Goal: Information Seeking & Learning: Learn about a topic

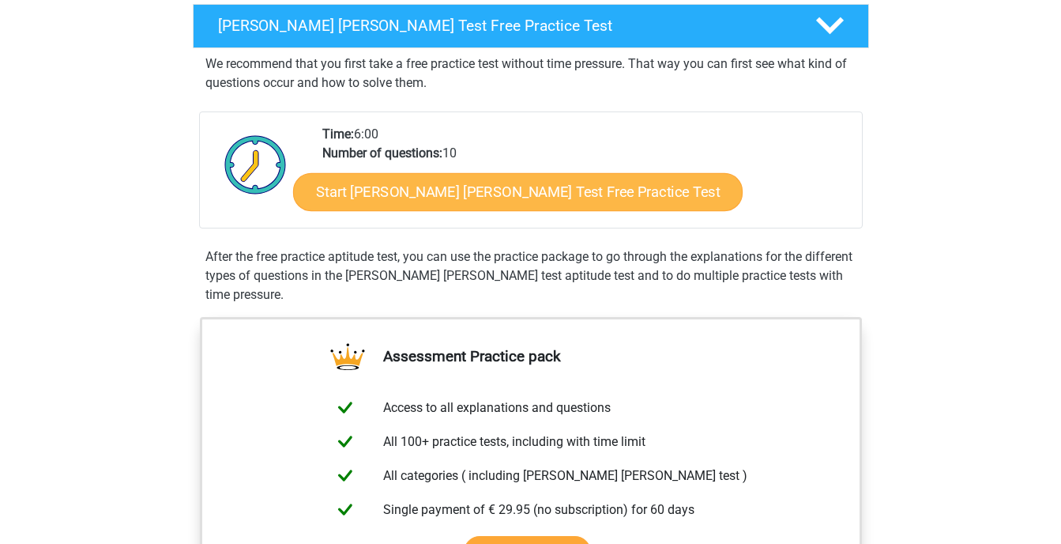
scroll to position [253, 0]
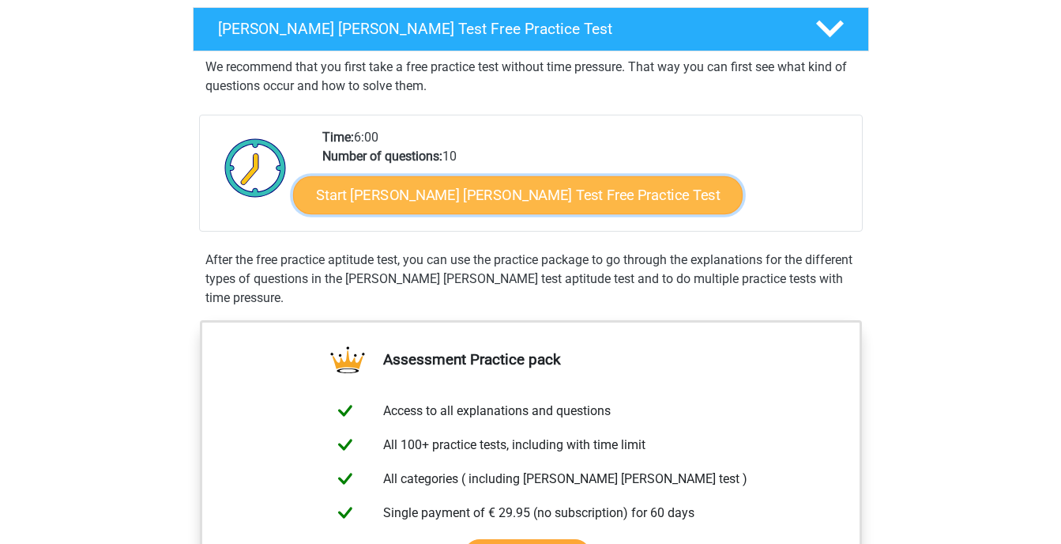
click at [512, 206] on link "Start [PERSON_NAME] [PERSON_NAME] Test Free Practice Test" at bounding box center [518, 195] width 450 height 38
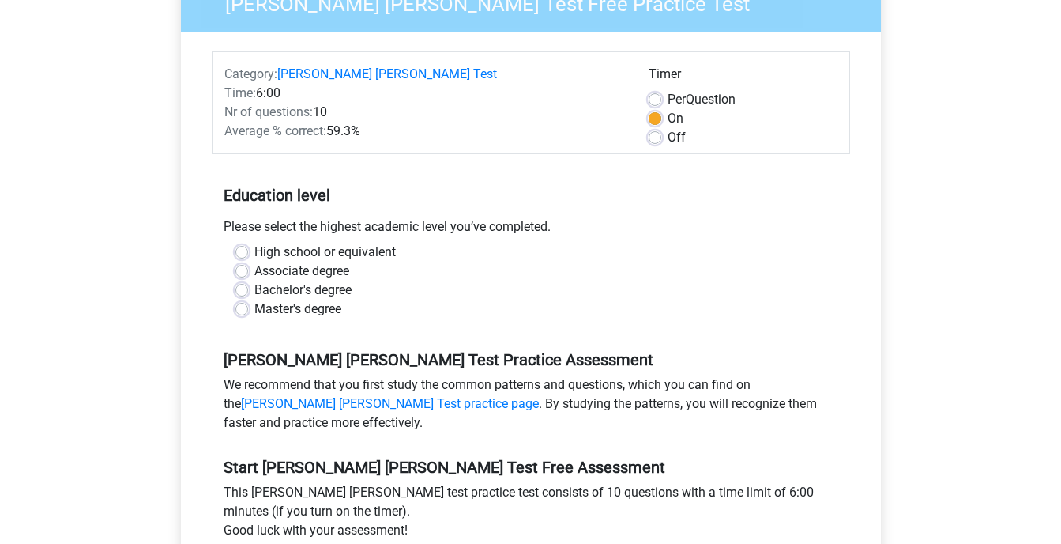
scroll to position [158, 0]
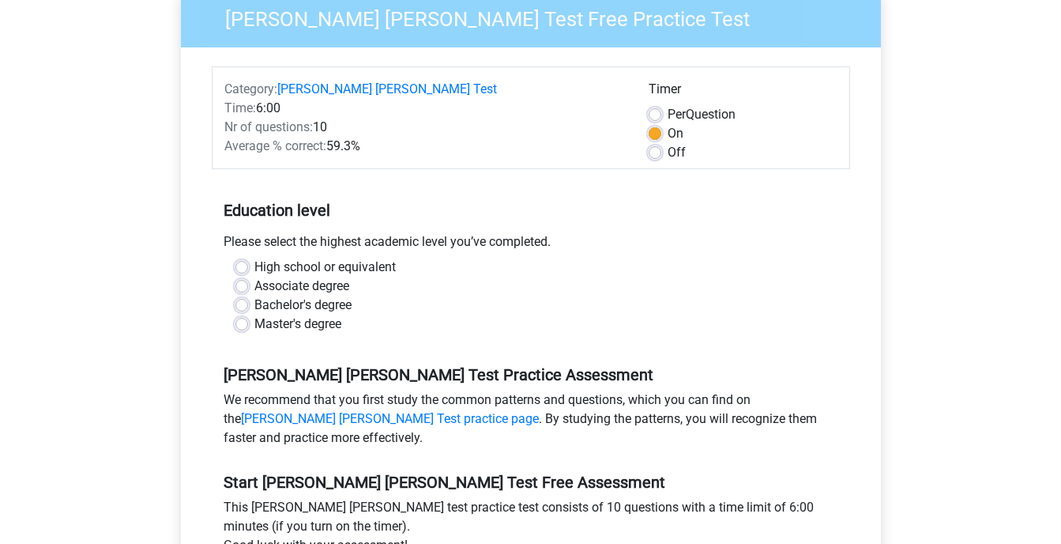
click at [320, 296] on label "Bachelor's degree" at bounding box center [302, 305] width 97 height 19
click at [248, 296] on input "Bachelor's degree" at bounding box center [241, 304] width 13 height 16
radio input "true"
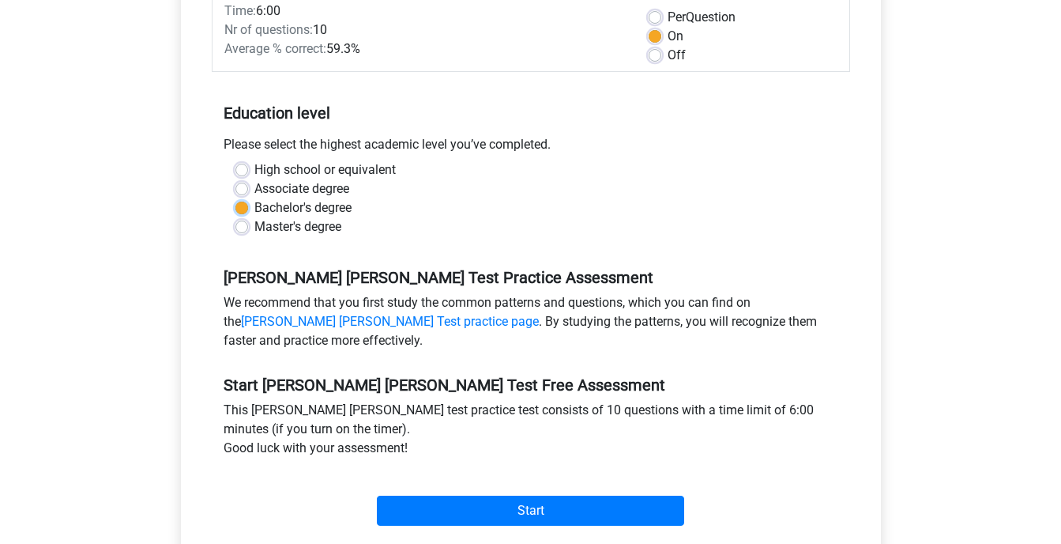
scroll to position [320, 0]
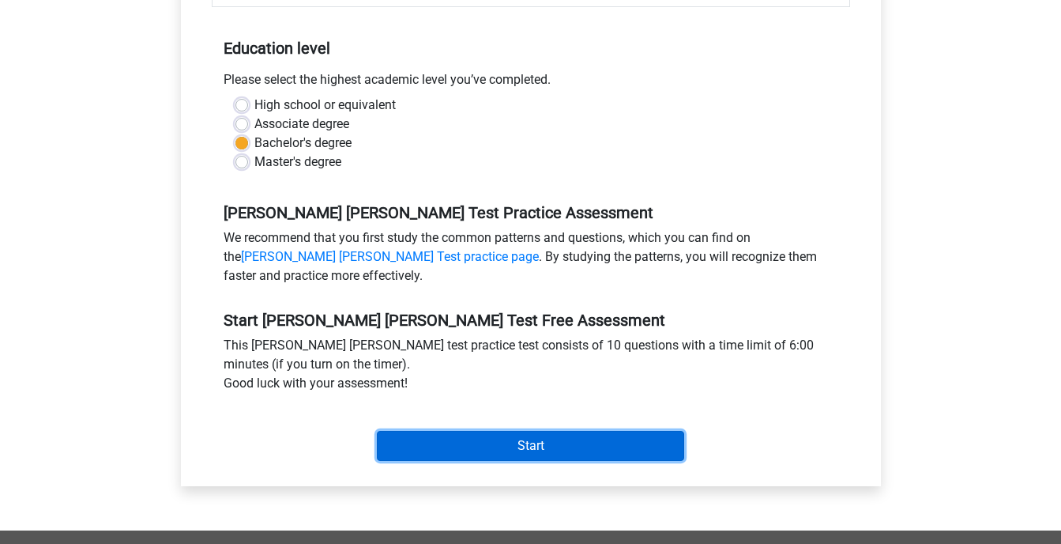
click at [498, 431] on input "Start" at bounding box center [530, 446] width 307 height 30
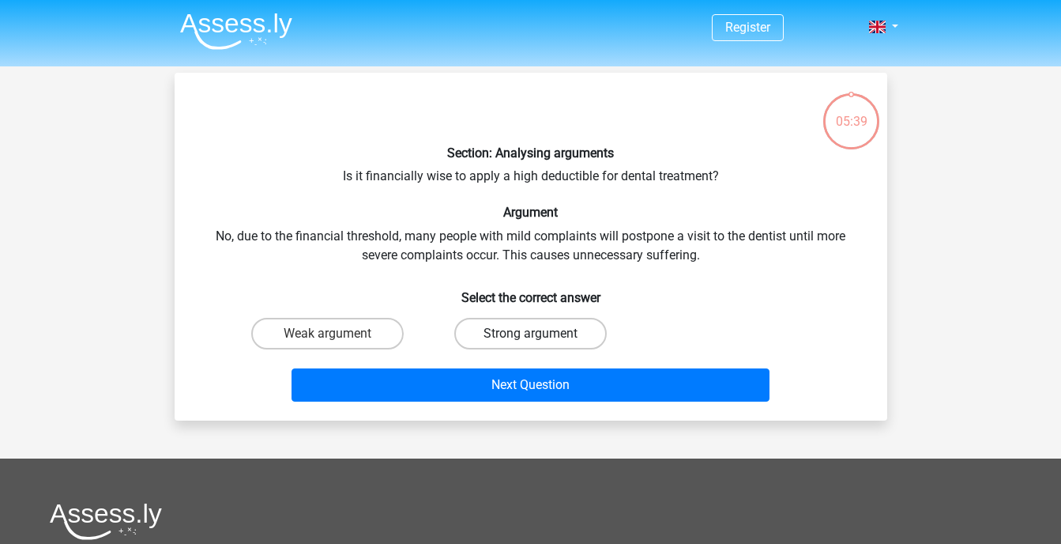
click at [520, 341] on label "Strong argument" at bounding box center [530, 334] width 153 height 32
click at [530, 341] on input "Strong argument" at bounding box center [535, 338] width 10 height 10
radio input "true"
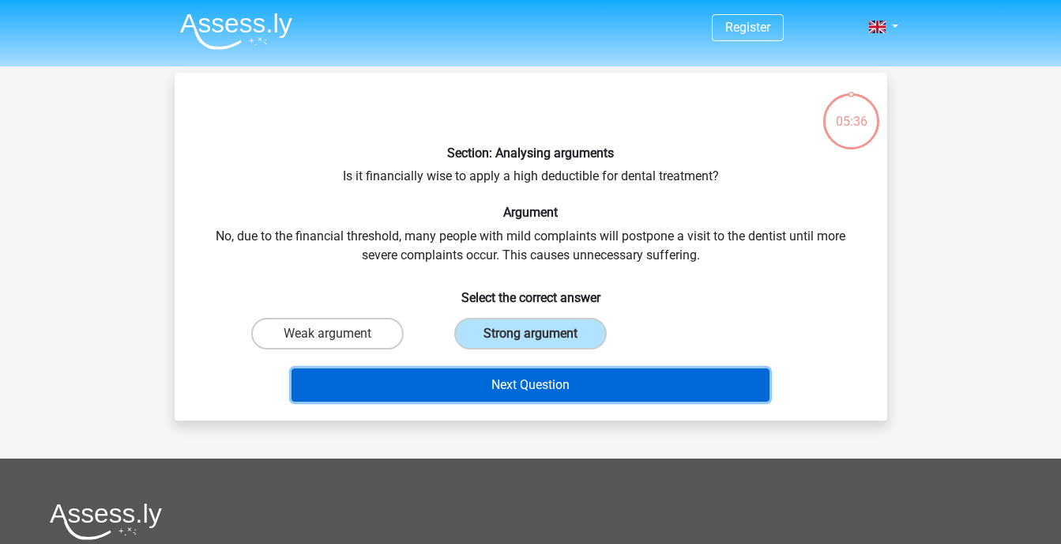
click at [519, 391] on button "Next Question" at bounding box center [531, 384] width 478 height 33
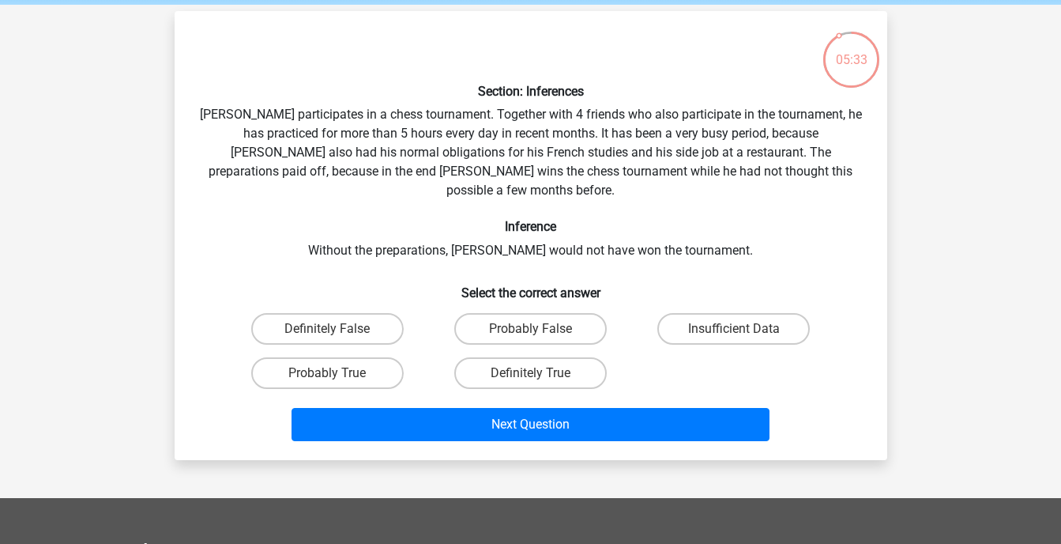
scroll to position [63, 0]
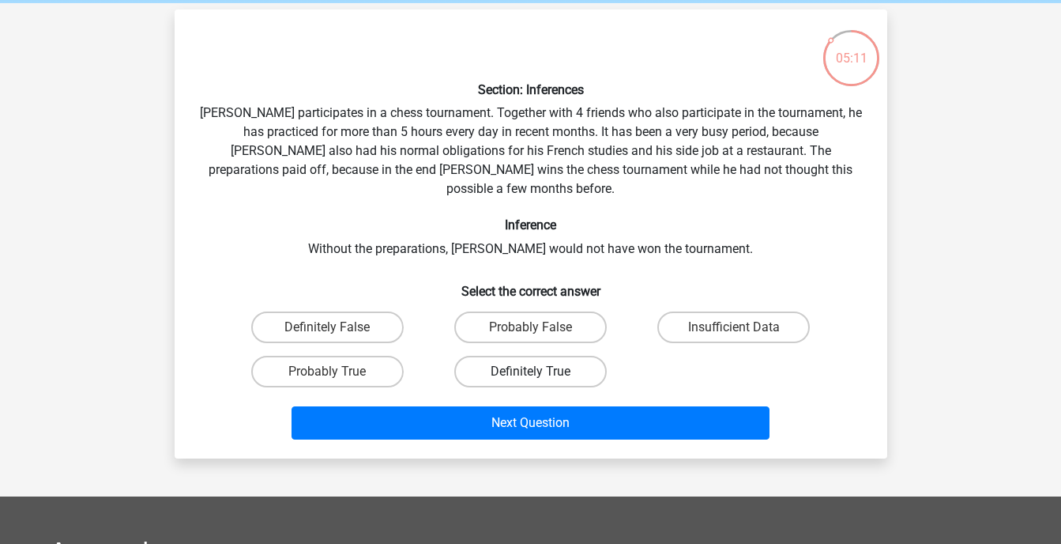
click at [563, 356] on label "Definitely True" at bounding box center [530, 372] width 153 height 32
click at [541, 371] on input "Definitely True" at bounding box center [535, 376] width 10 height 10
radio input "true"
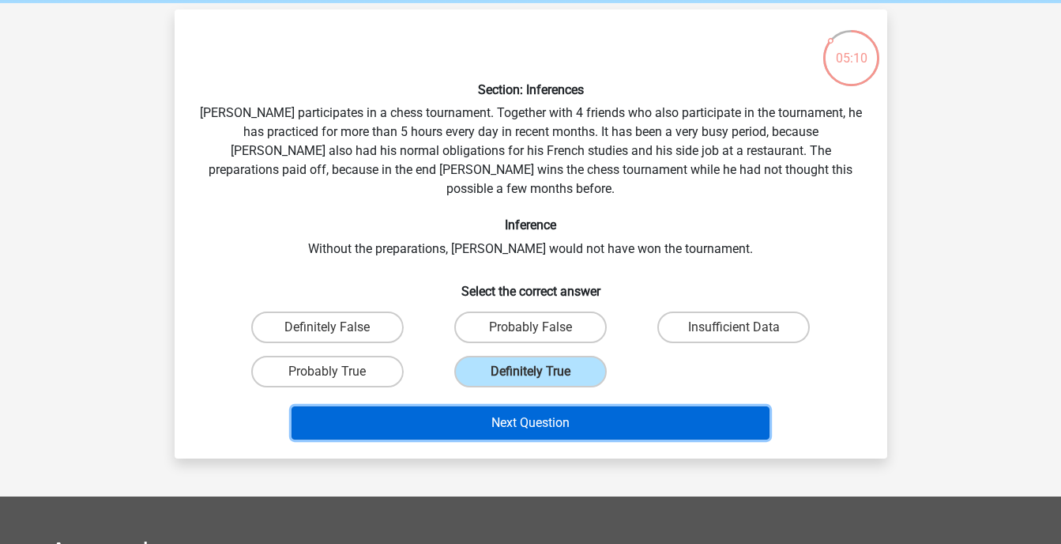
click at [572, 406] on button "Next Question" at bounding box center [531, 422] width 478 height 33
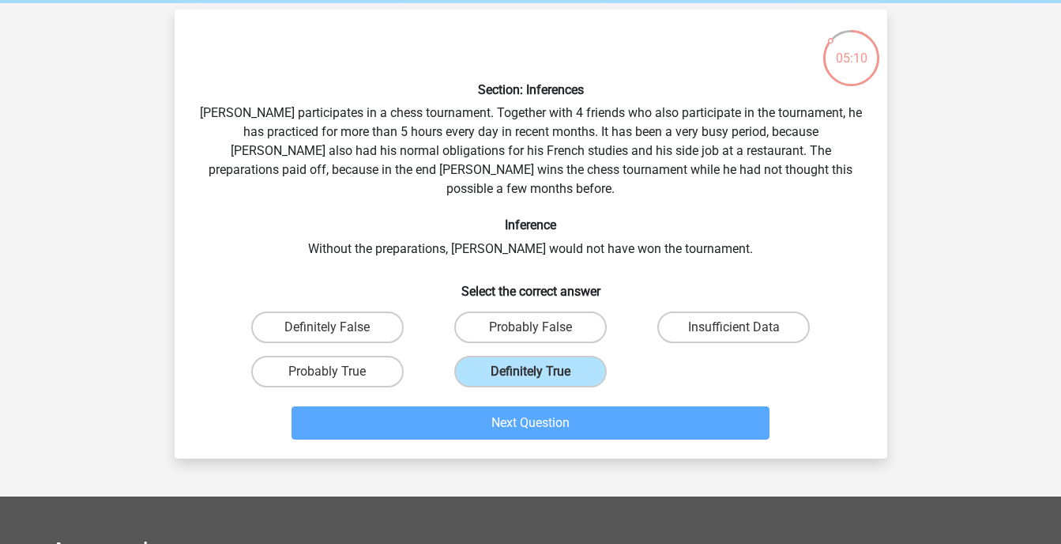
scroll to position [73, 0]
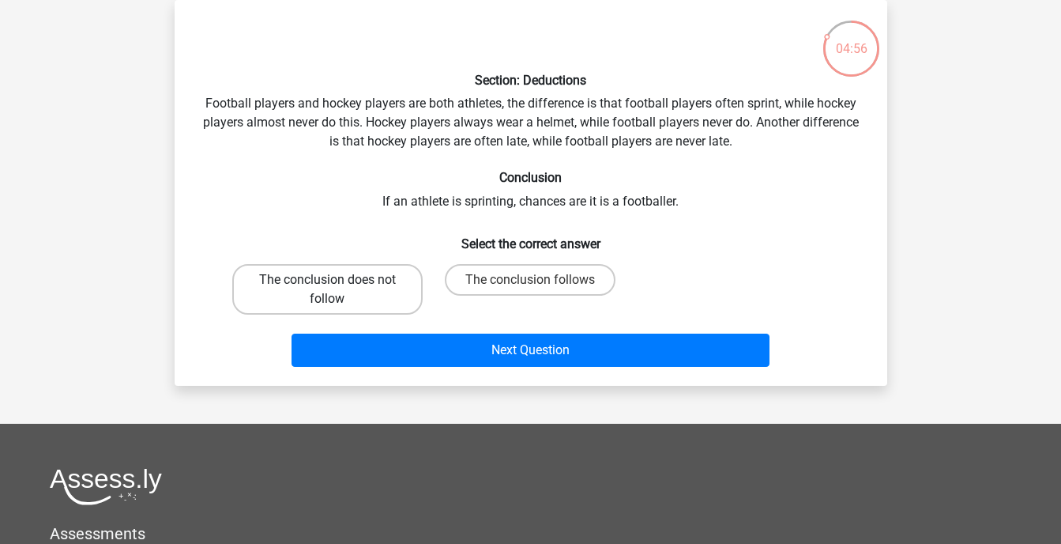
click at [352, 296] on label "The conclusion does not follow" at bounding box center [327, 289] width 190 height 51
click at [337, 290] on input "The conclusion does not follow" at bounding box center [332, 285] width 10 height 10
radio input "true"
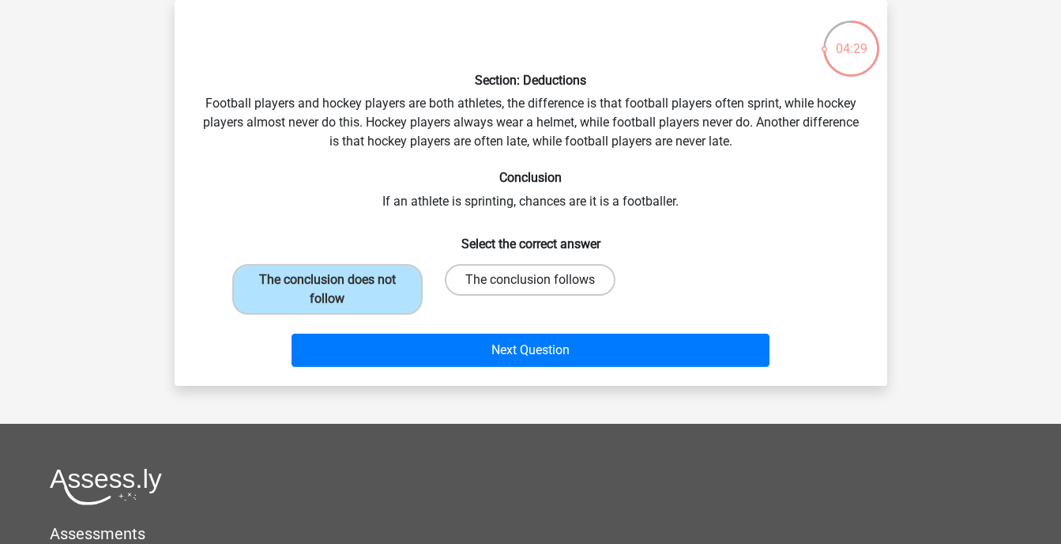
click at [541, 279] on label "The conclusion follows" at bounding box center [530, 280] width 171 height 32
click at [541, 280] on input "The conclusion follows" at bounding box center [535, 285] width 10 height 10
radio input "true"
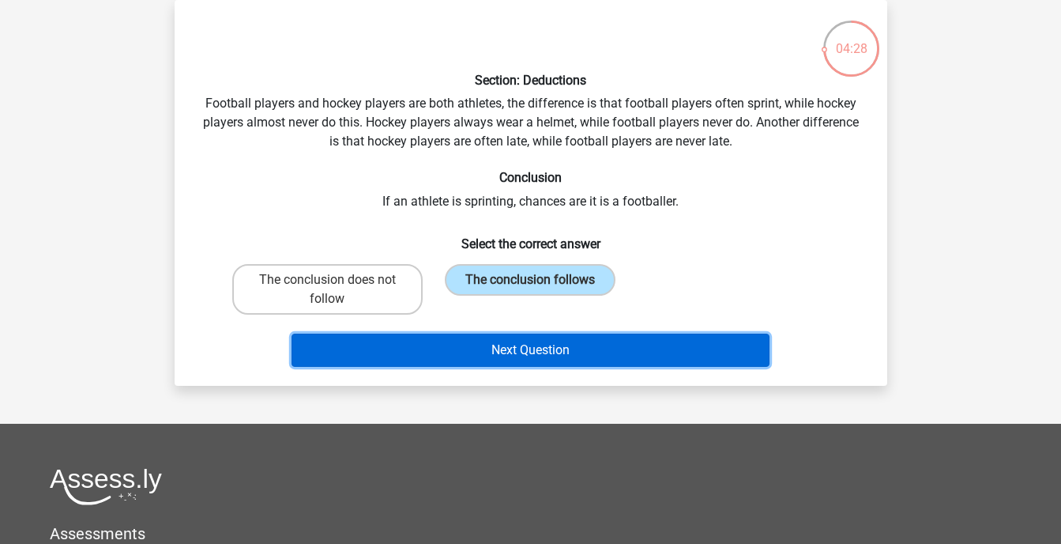
click at [540, 350] on button "Next Question" at bounding box center [531, 349] width 478 height 33
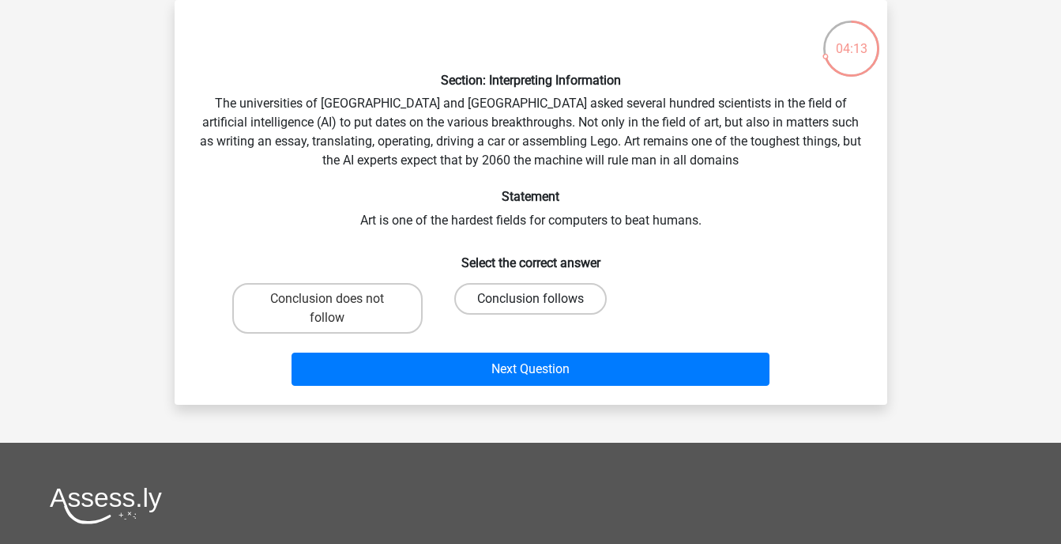
click at [522, 301] on label "Conclusion follows" at bounding box center [530, 299] width 153 height 32
click at [530, 301] on input "Conclusion follows" at bounding box center [535, 304] width 10 height 10
radio input "true"
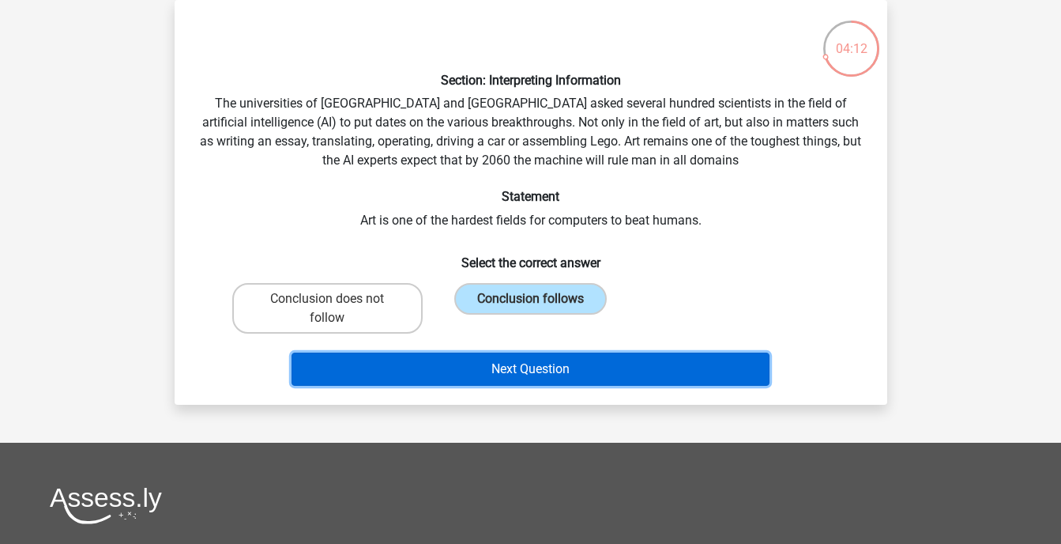
click at [547, 354] on button "Next Question" at bounding box center [531, 368] width 478 height 33
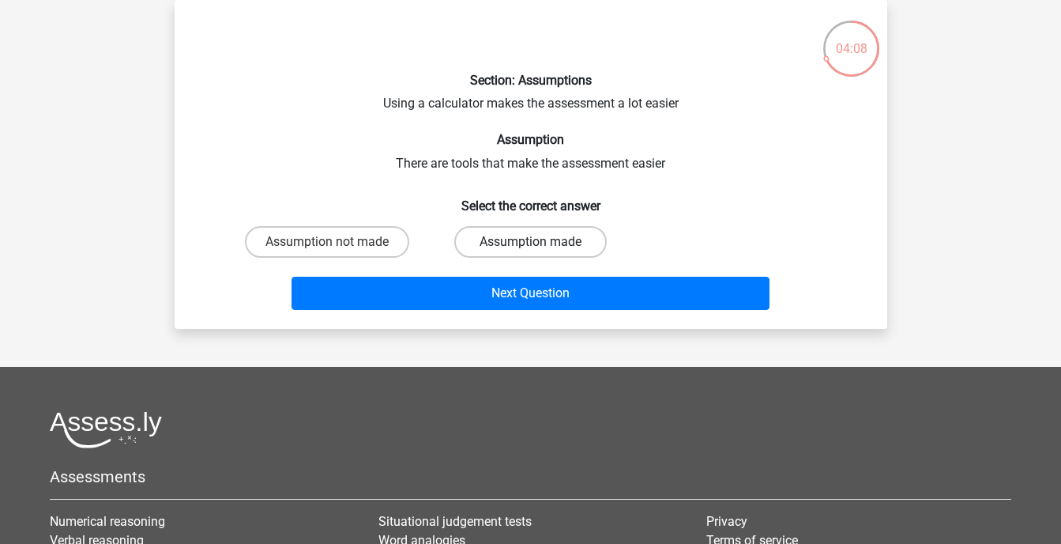
click at [516, 247] on label "Assumption made" at bounding box center [530, 242] width 153 height 32
click at [530, 247] on input "Assumption made" at bounding box center [535, 247] width 10 height 10
radio input "true"
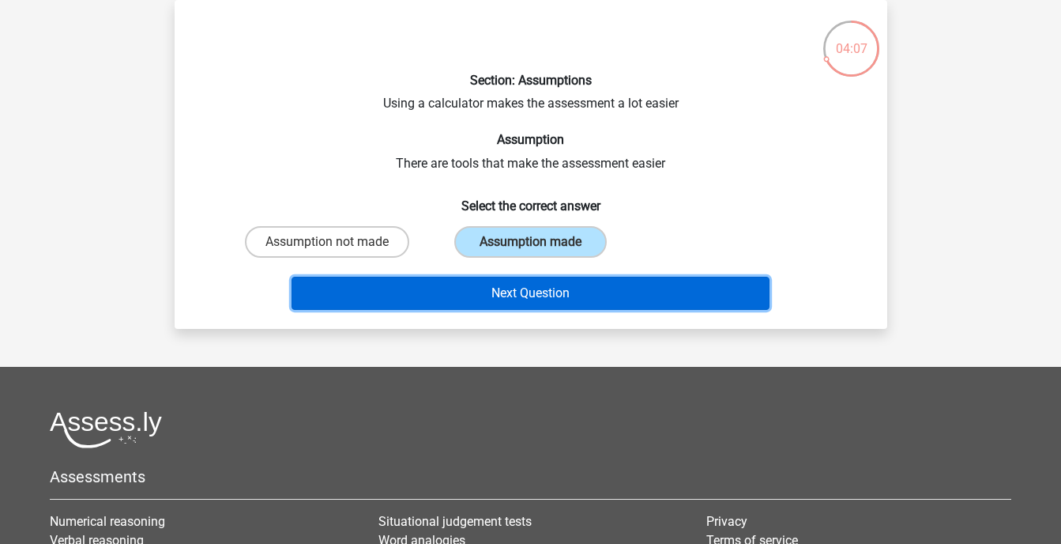
click at [548, 303] on button "Next Question" at bounding box center [531, 293] width 478 height 33
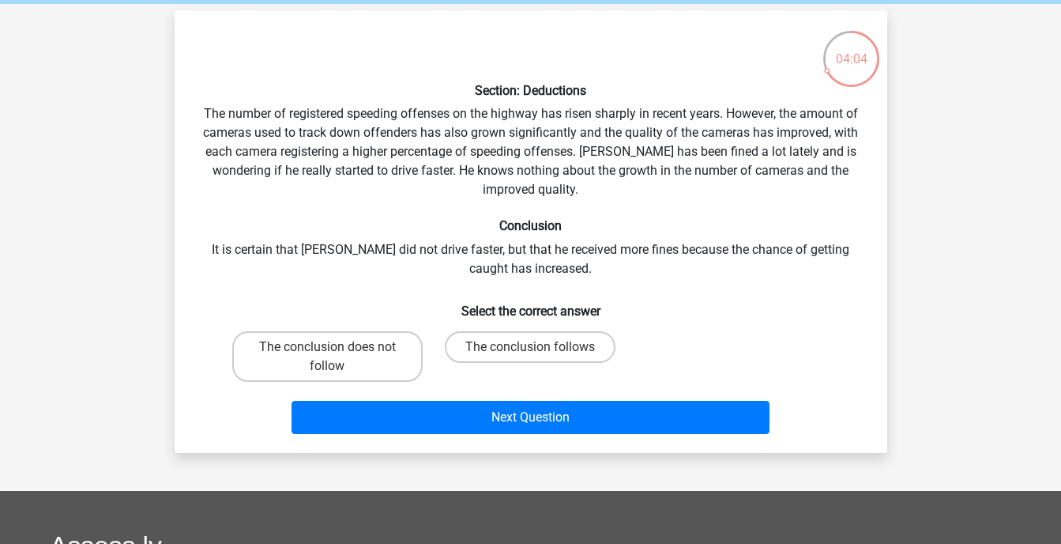
scroll to position [66, 0]
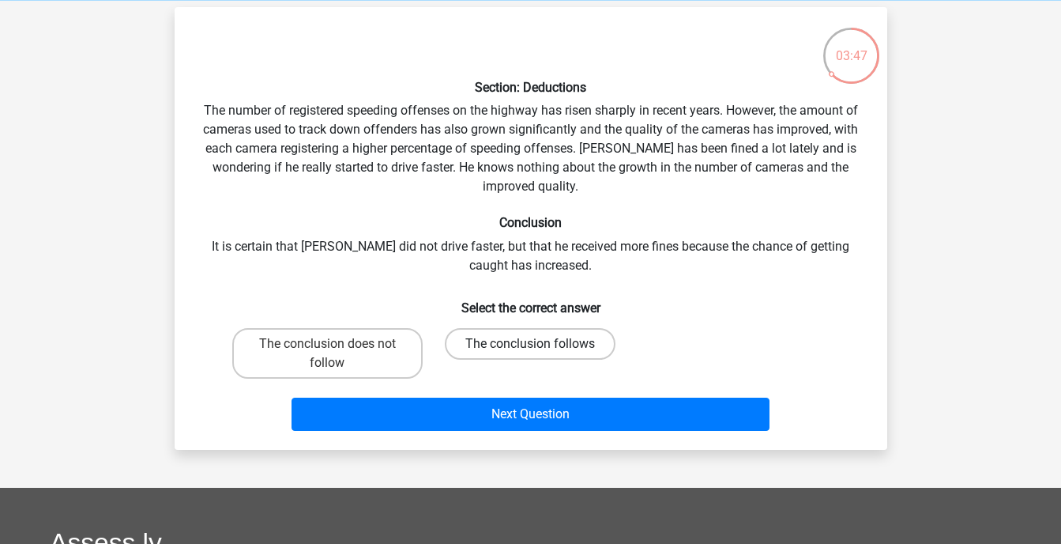
click at [513, 348] on label "The conclusion follows" at bounding box center [530, 344] width 171 height 32
click at [530, 348] on input "The conclusion follows" at bounding box center [535, 349] width 10 height 10
radio input "true"
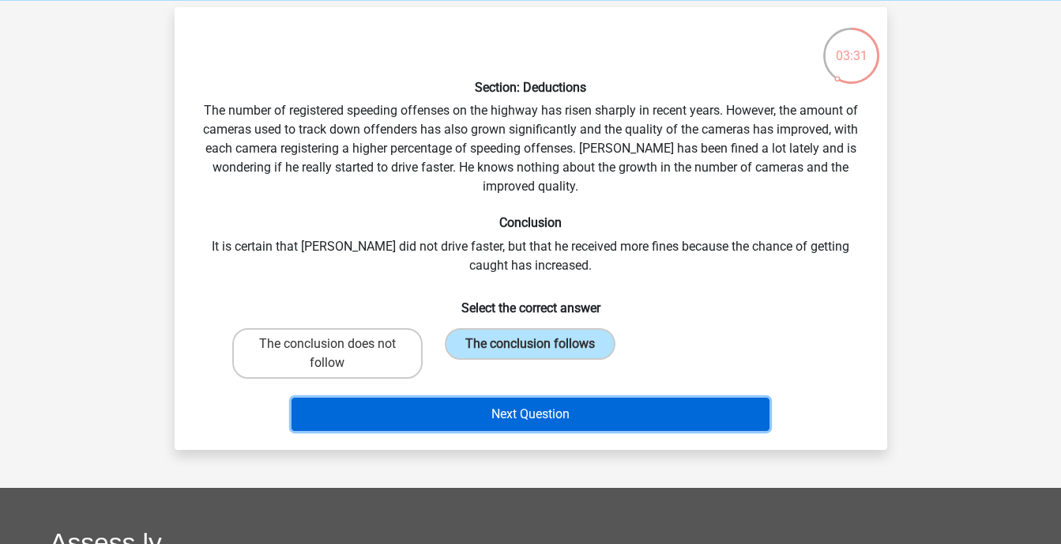
click at [565, 413] on button "Next Question" at bounding box center [531, 413] width 478 height 33
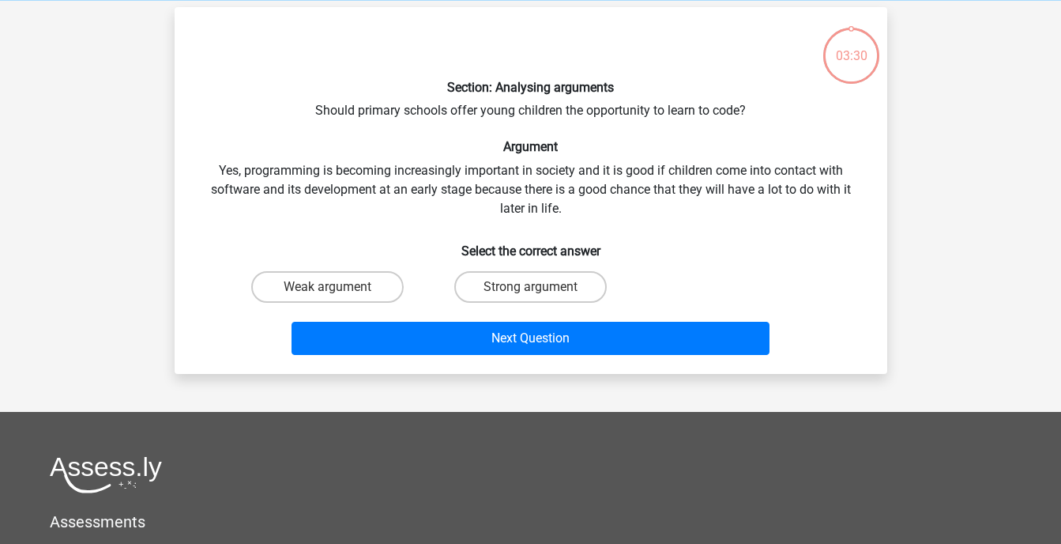
scroll to position [73, 0]
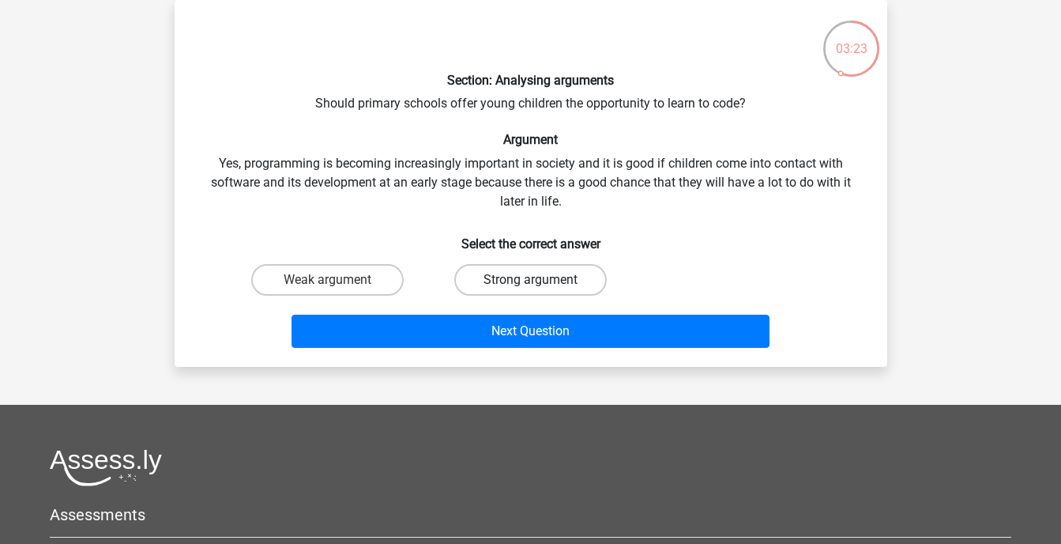
click at [503, 276] on label "Strong argument" at bounding box center [530, 280] width 153 height 32
click at [530, 280] on input "Strong argument" at bounding box center [535, 285] width 10 height 10
radio input "true"
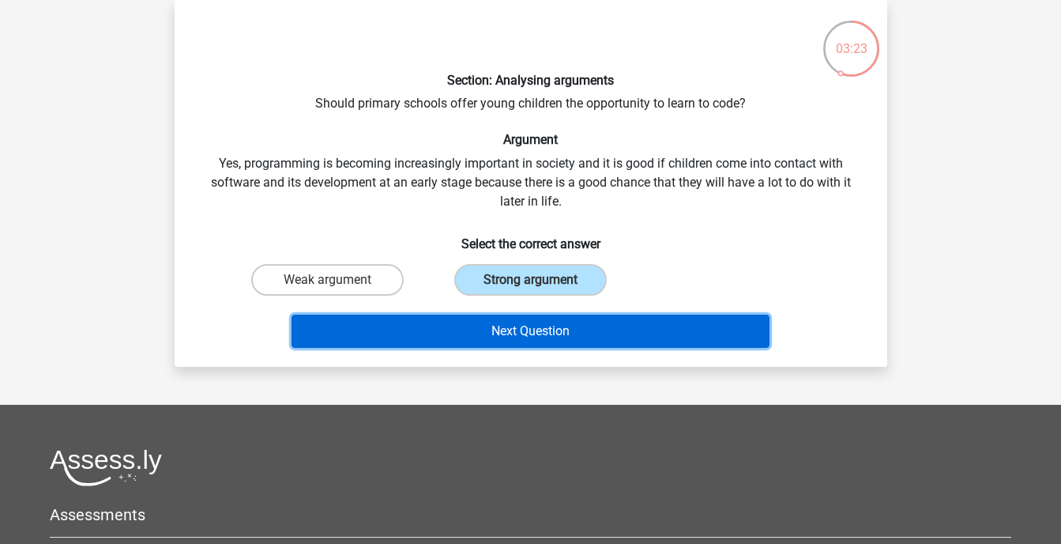
click at [507, 340] on button "Next Question" at bounding box center [531, 331] width 478 height 33
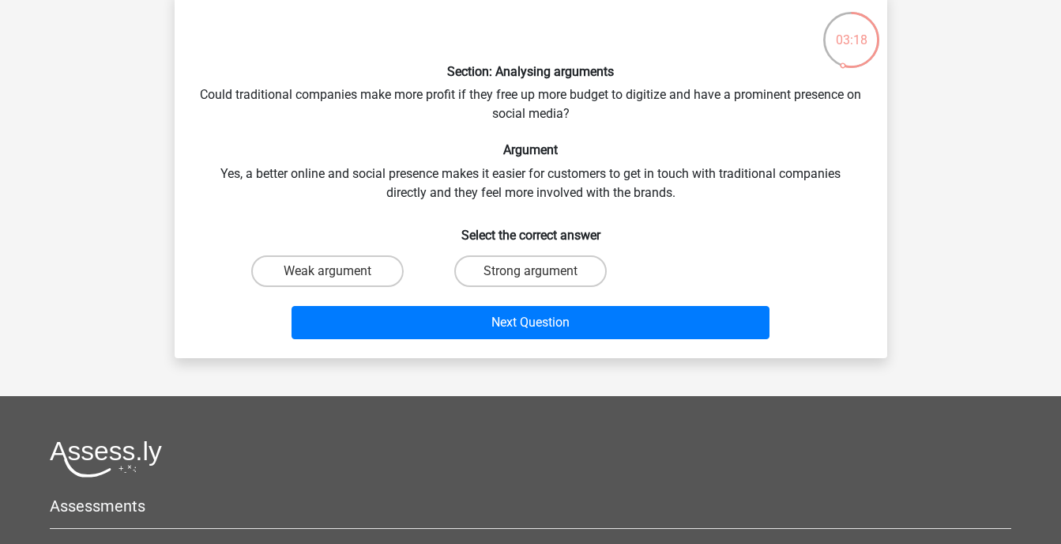
scroll to position [84, 0]
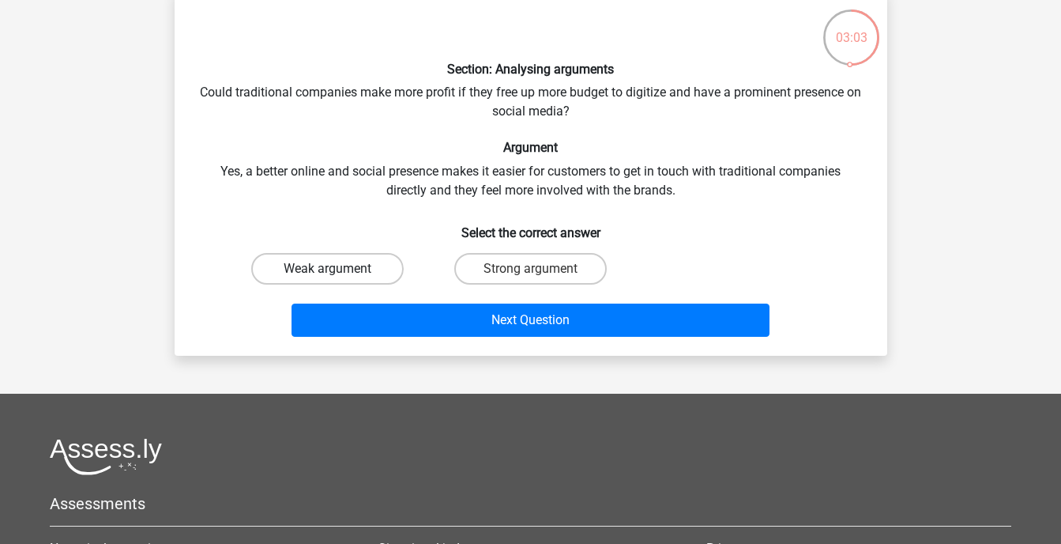
click at [364, 268] on label "Weak argument" at bounding box center [327, 269] width 153 height 32
click at [337, 269] on input "Weak argument" at bounding box center [332, 274] width 10 height 10
radio input "true"
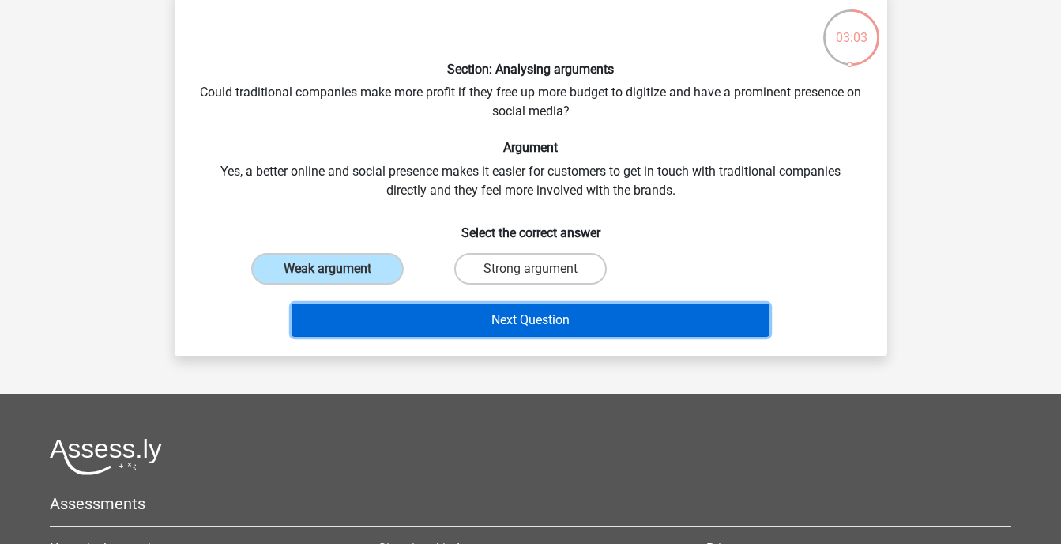
click at [443, 308] on button "Next Question" at bounding box center [531, 319] width 478 height 33
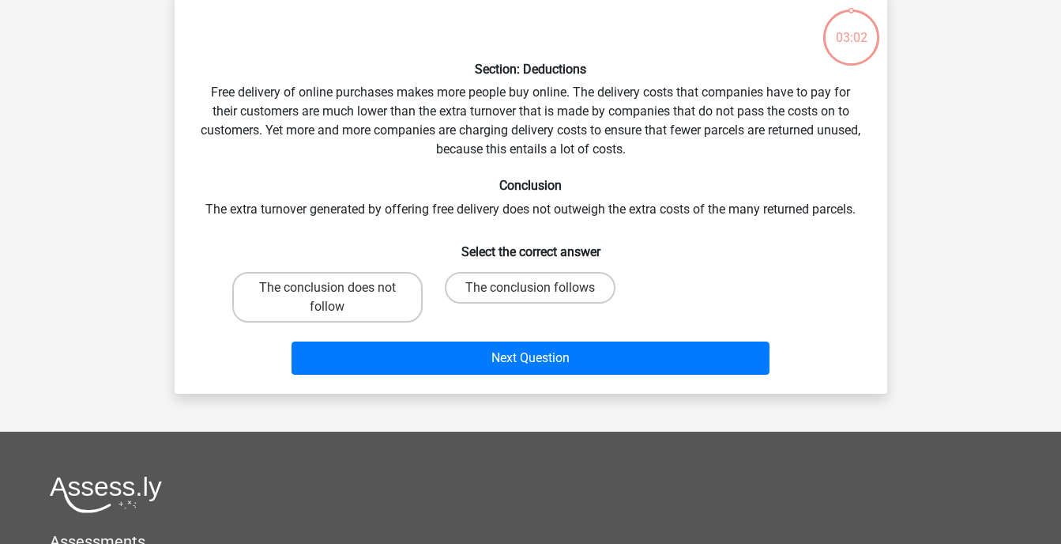
scroll to position [73, 0]
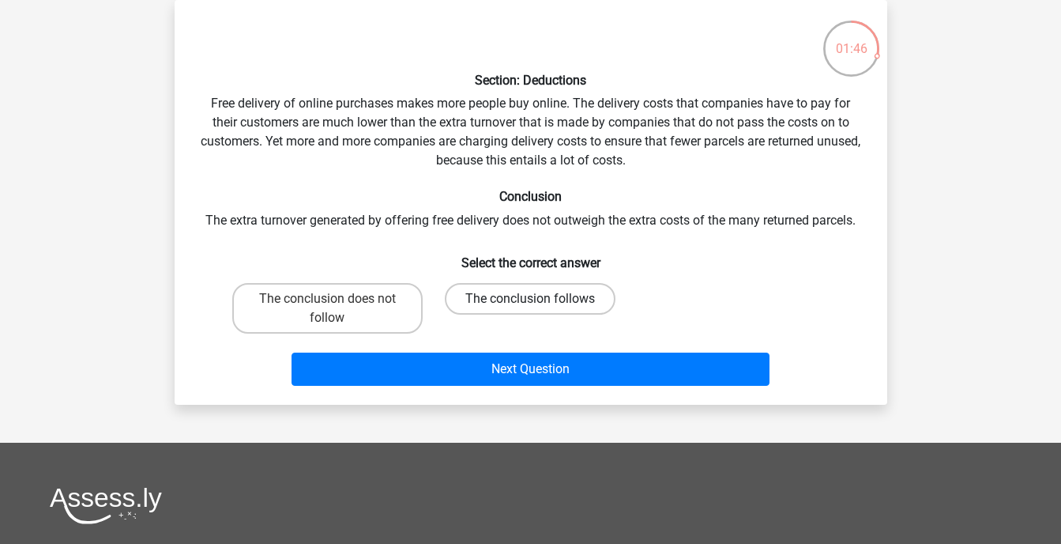
click at [465, 297] on label "The conclusion follows" at bounding box center [530, 299] width 171 height 32
click at [530, 299] on input "The conclusion follows" at bounding box center [535, 304] width 10 height 10
radio input "true"
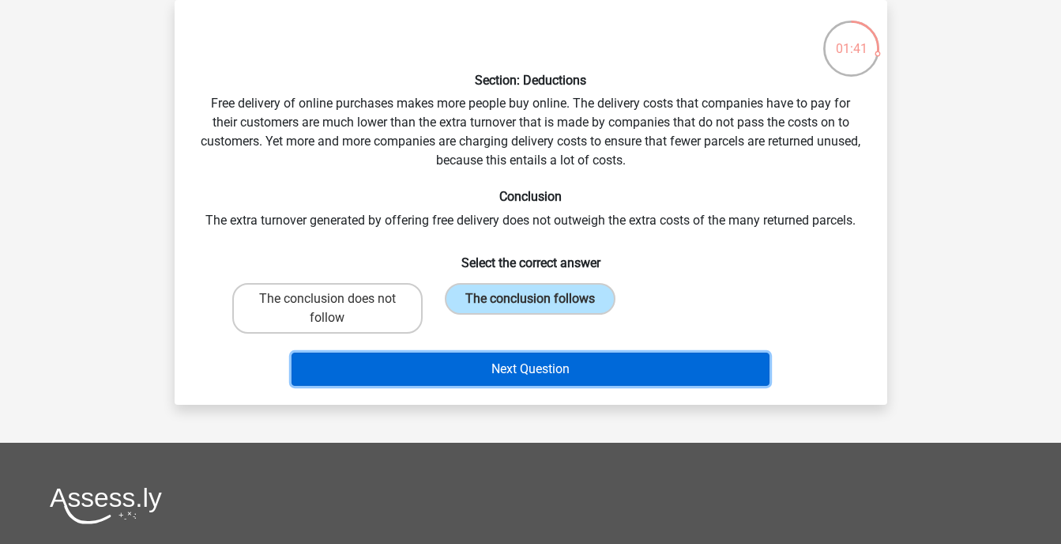
click at [526, 374] on button "Next Question" at bounding box center [531, 368] width 478 height 33
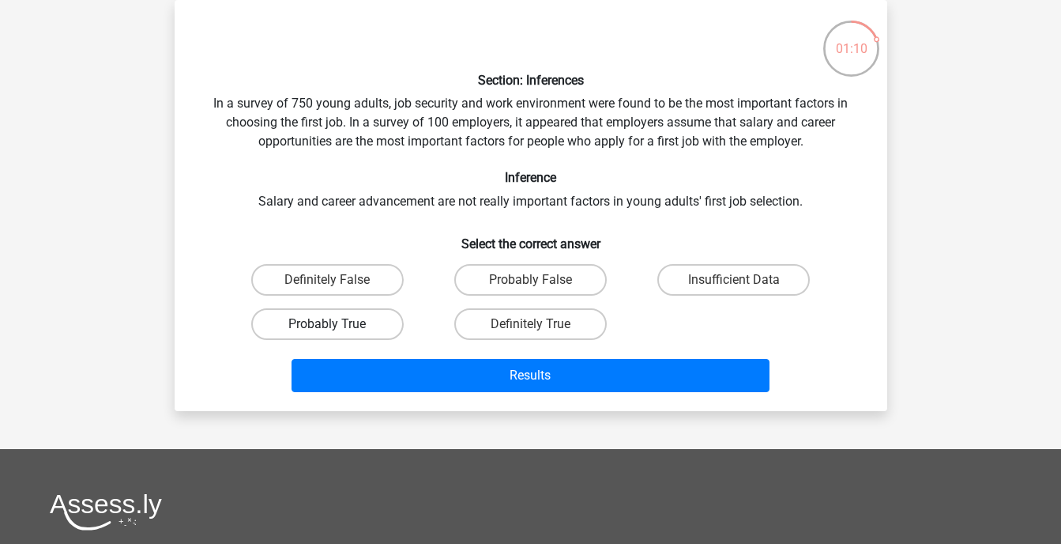
click at [362, 317] on label "Probably True" at bounding box center [327, 324] width 153 height 32
click at [337, 324] on input "Probably True" at bounding box center [332, 329] width 10 height 10
radio input "true"
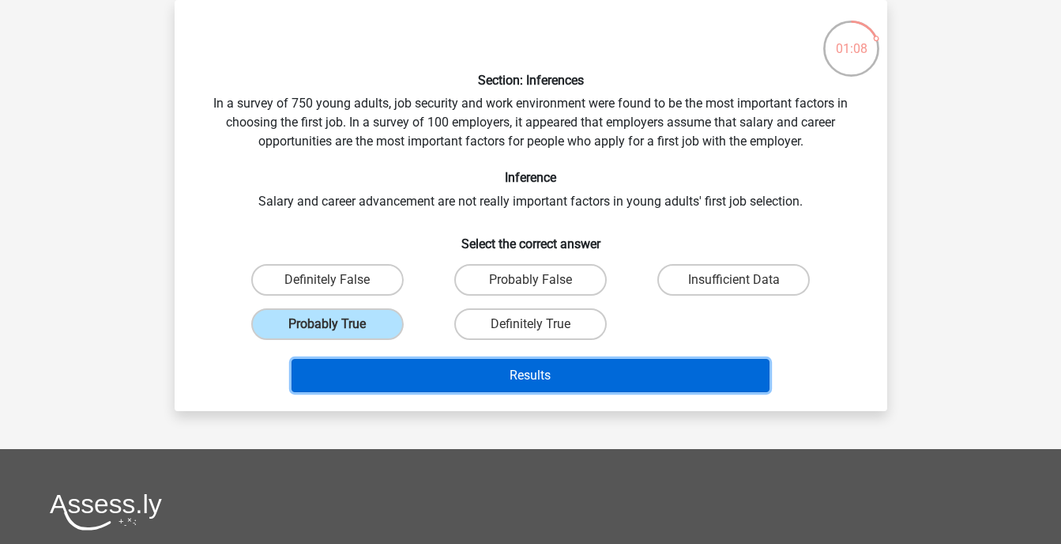
click at [534, 379] on button "Results" at bounding box center [531, 375] width 478 height 33
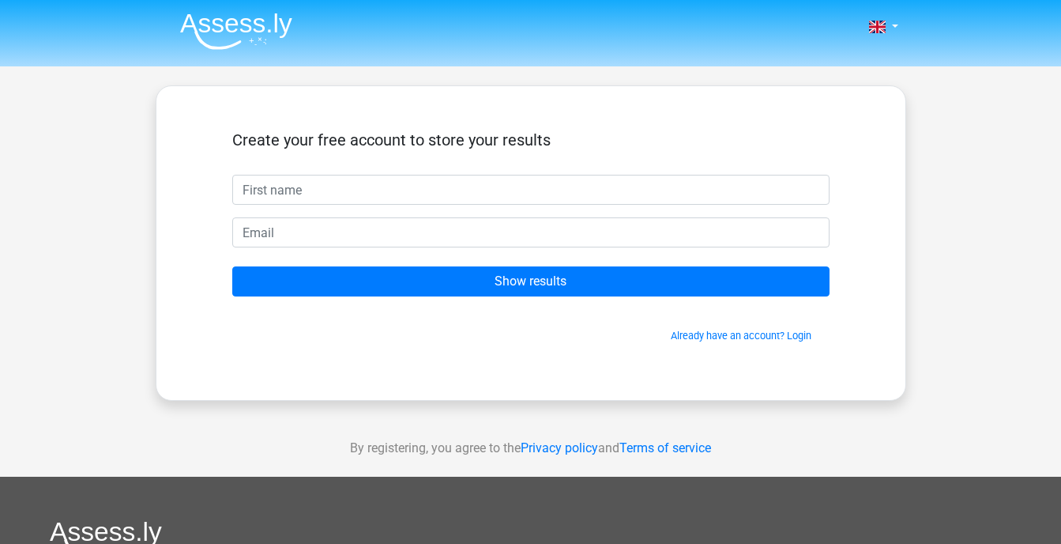
click at [462, 194] on input "text" at bounding box center [530, 190] width 597 height 30
type input "Po"
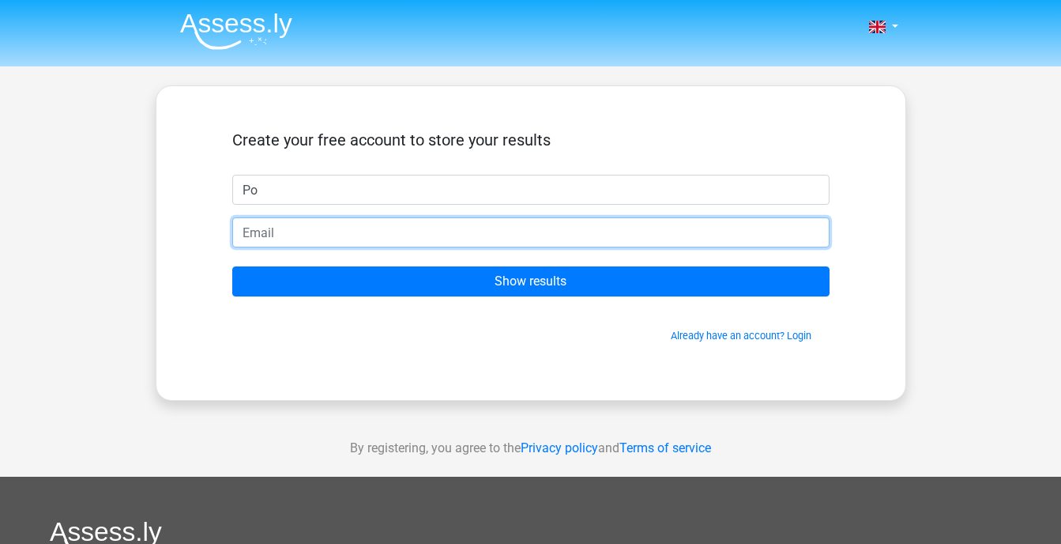
click at [379, 243] on input "email" at bounding box center [530, 232] width 597 height 30
type input "drakonic2000@gmail.com"
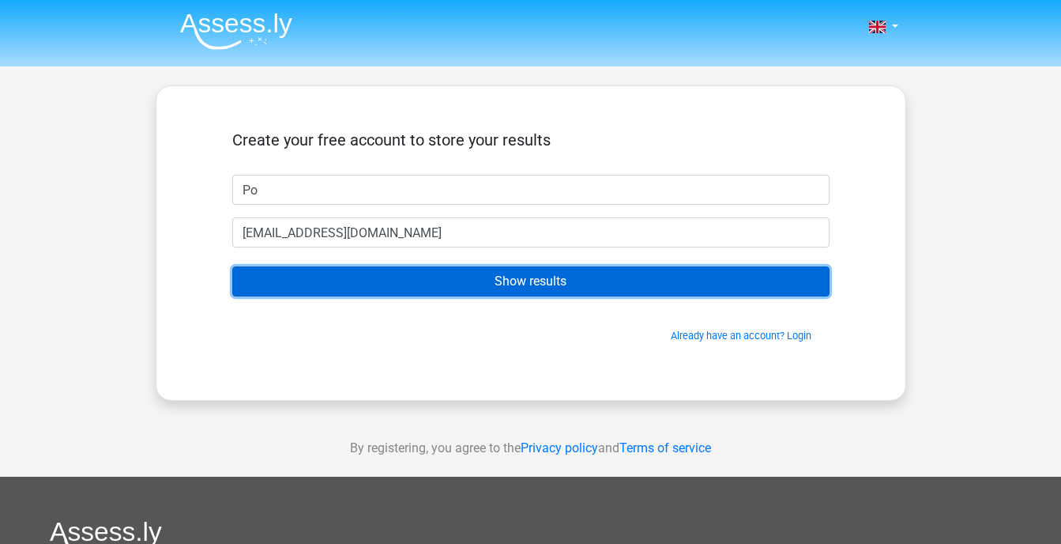
click at [396, 273] on input "Show results" at bounding box center [530, 281] width 597 height 30
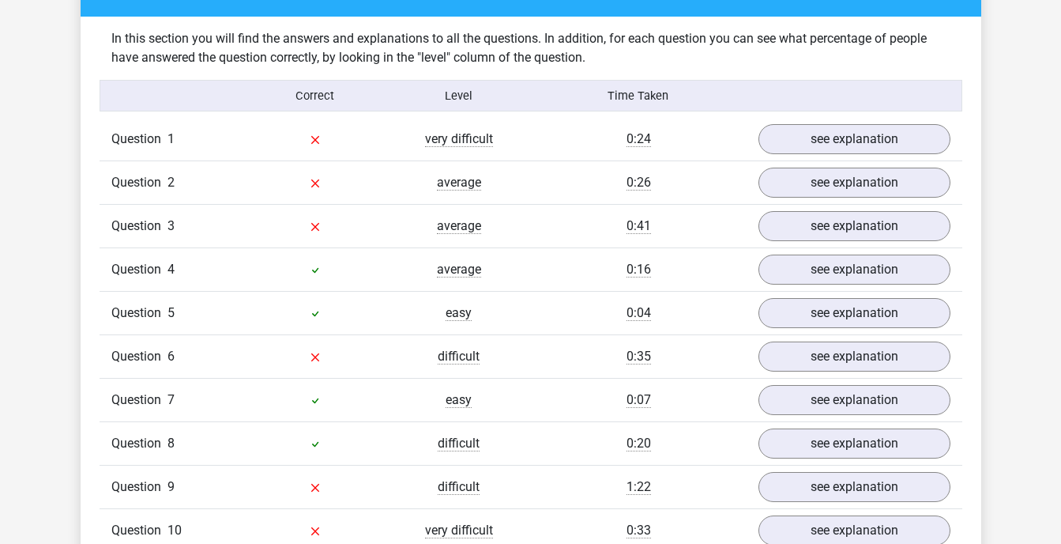
scroll to position [1196, 0]
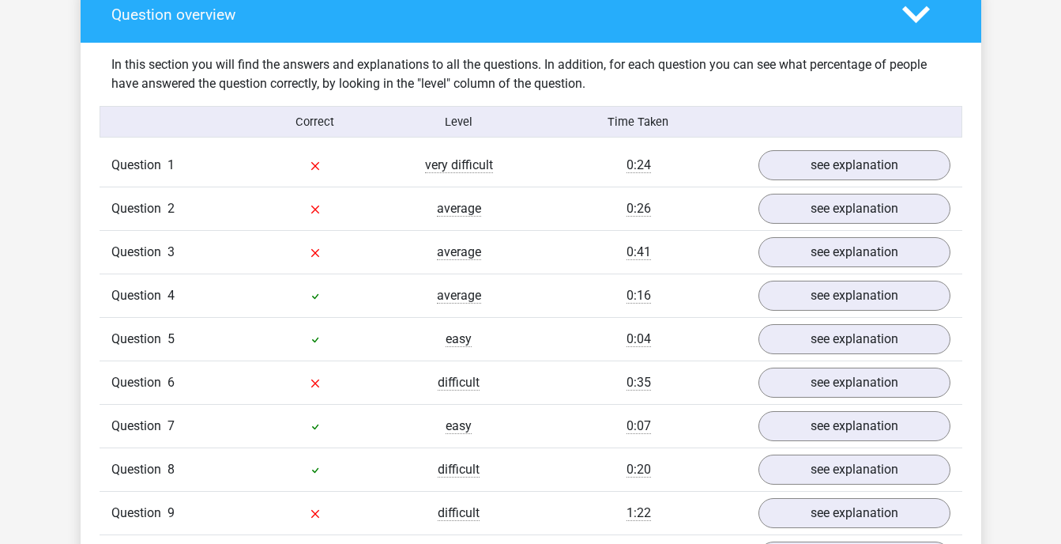
click at [548, 172] on div "Question 1 very difficult 0:24 see explanation" at bounding box center [531, 165] width 863 height 43
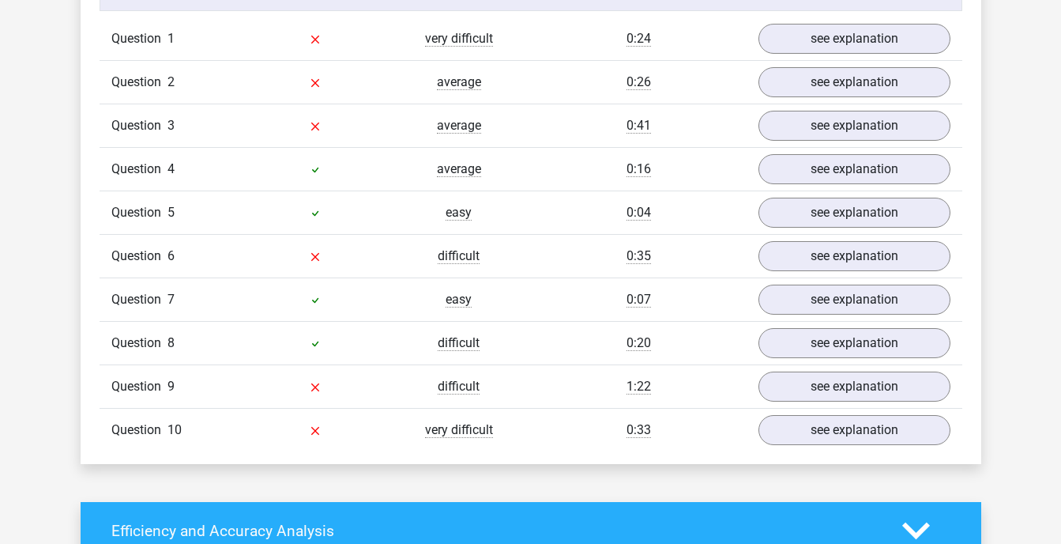
scroll to position [1354, 0]
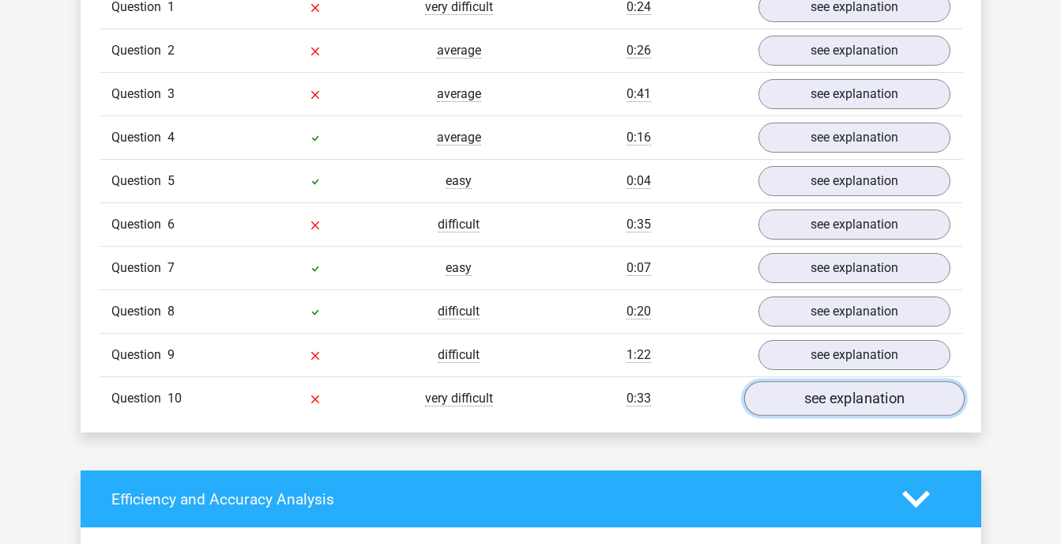
click at [868, 390] on link "see explanation" at bounding box center [854, 398] width 220 height 35
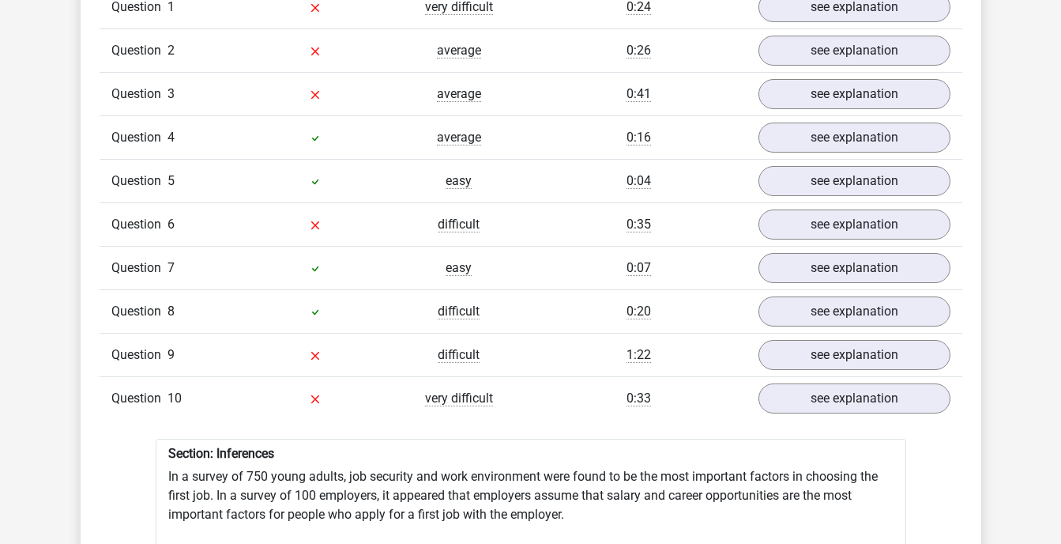
click at [668, 389] on div "0:33" at bounding box center [639, 398] width 216 height 19
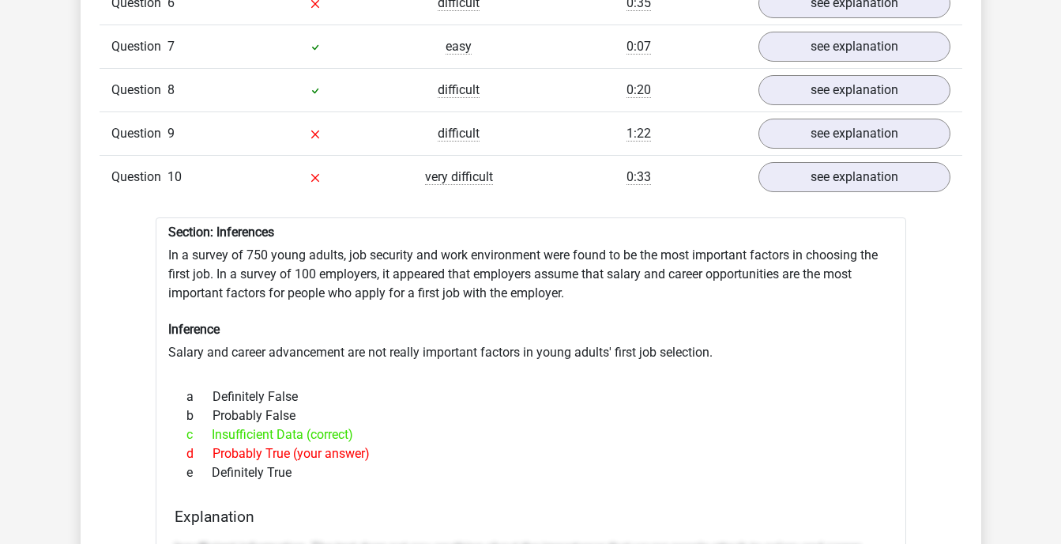
scroll to position [1543, 0]
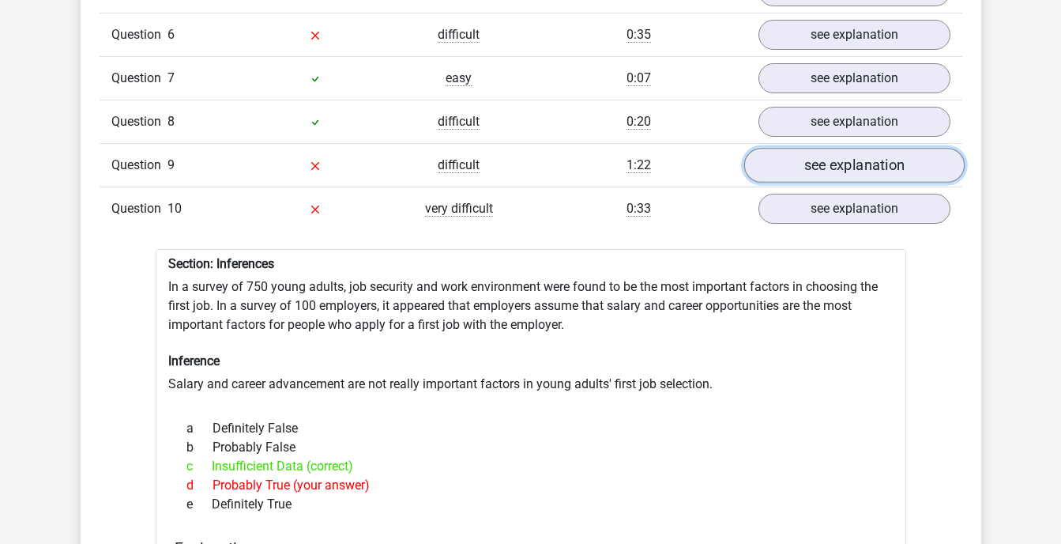
click at [797, 156] on link "see explanation" at bounding box center [854, 165] width 220 height 35
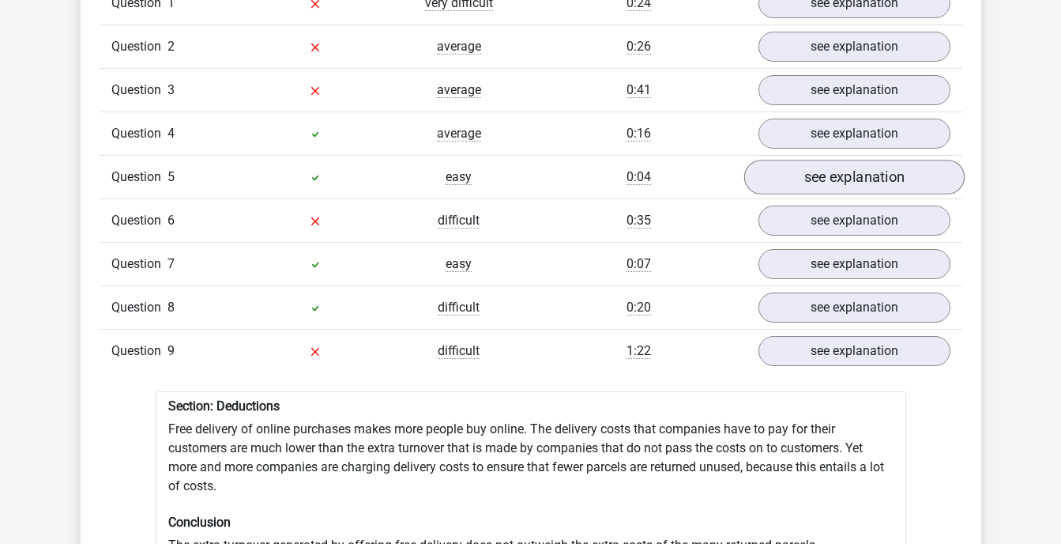
scroll to position [1354, 0]
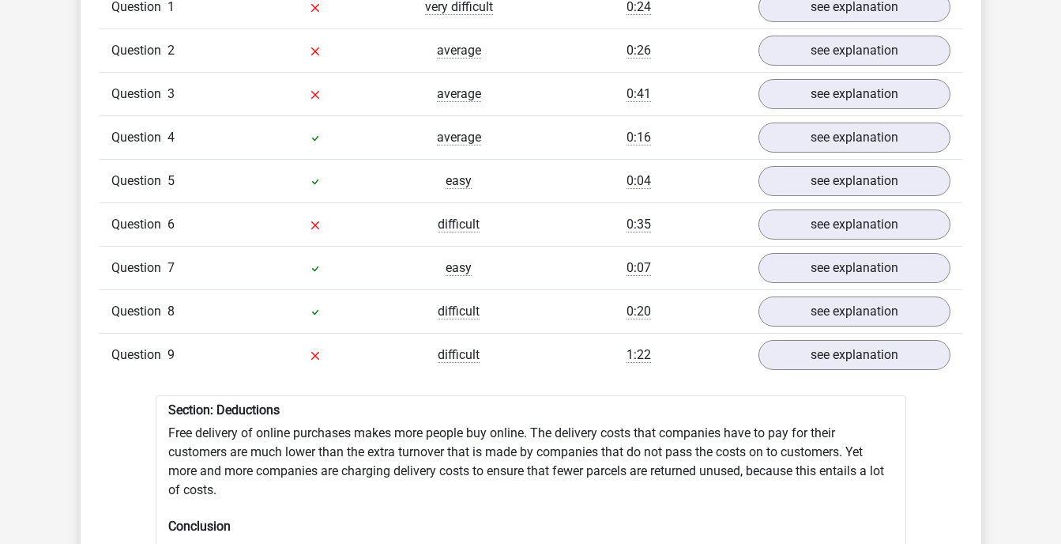
click at [752, 133] on div "see explanation" at bounding box center [855, 137] width 216 height 30
click at [791, 130] on link "see explanation" at bounding box center [854, 137] width 220 height 35
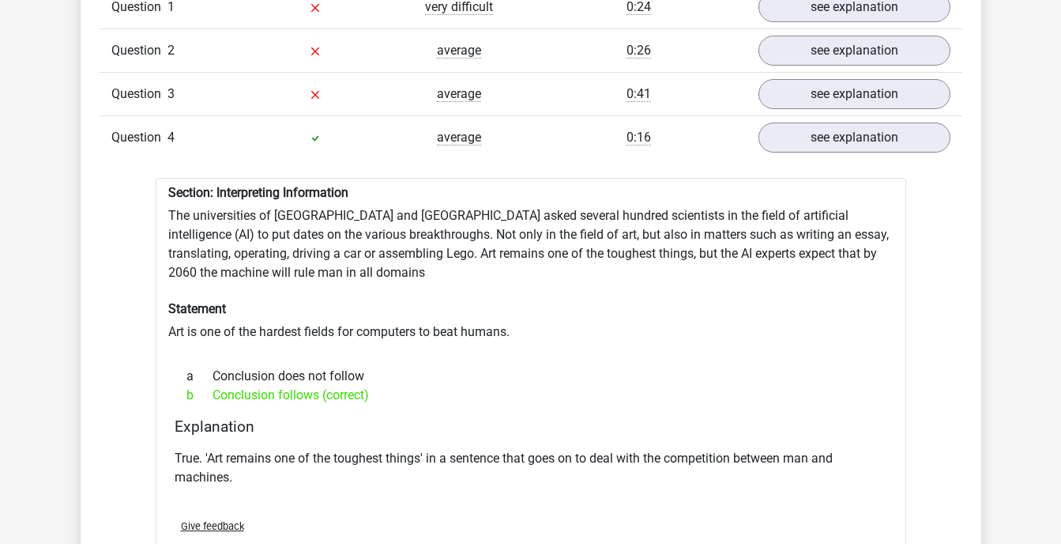
click at [524, 283] on div "Section: Interpreting Information The universities of [GEOGRAPHIC_DATA] and [GE…" at bounding box center [531, 378] width 751 height 401
click at [768, 89] on link "see explanation" at bounding box center [854, 94] width 220 height 35
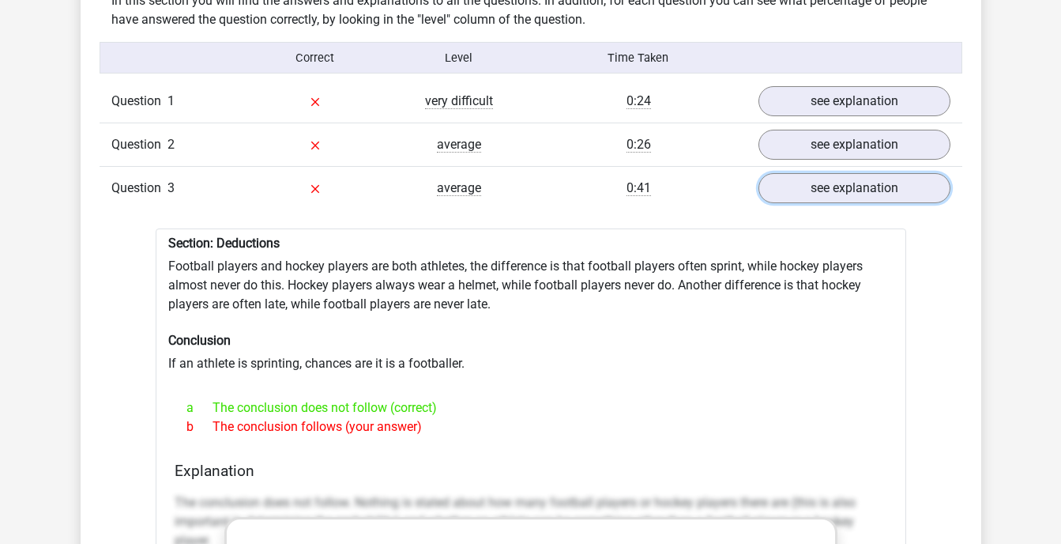
scroll to position [1259, 0]
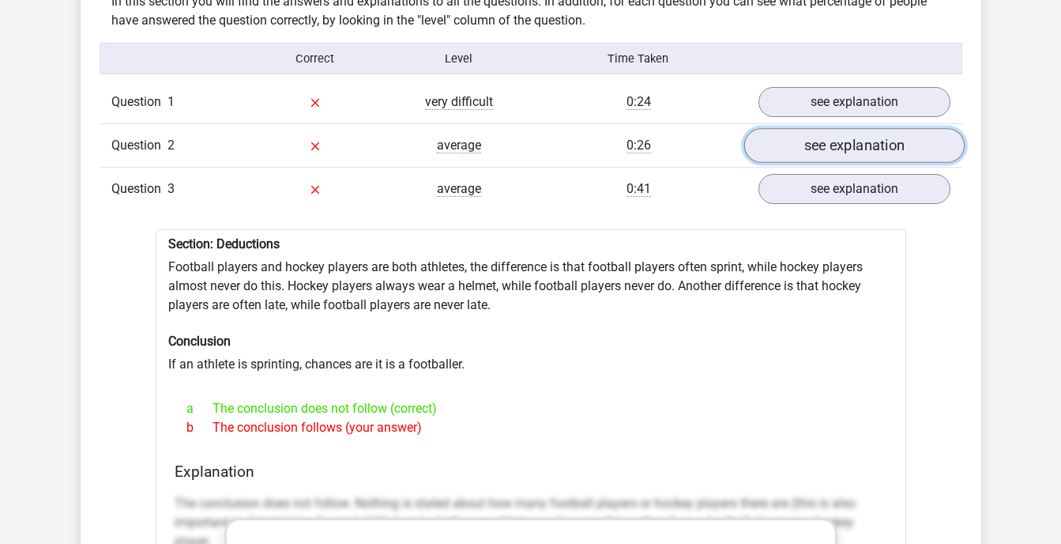
click at [797, 135] on link "see explanation" at bounding box center [854, 145] width 220 height 35
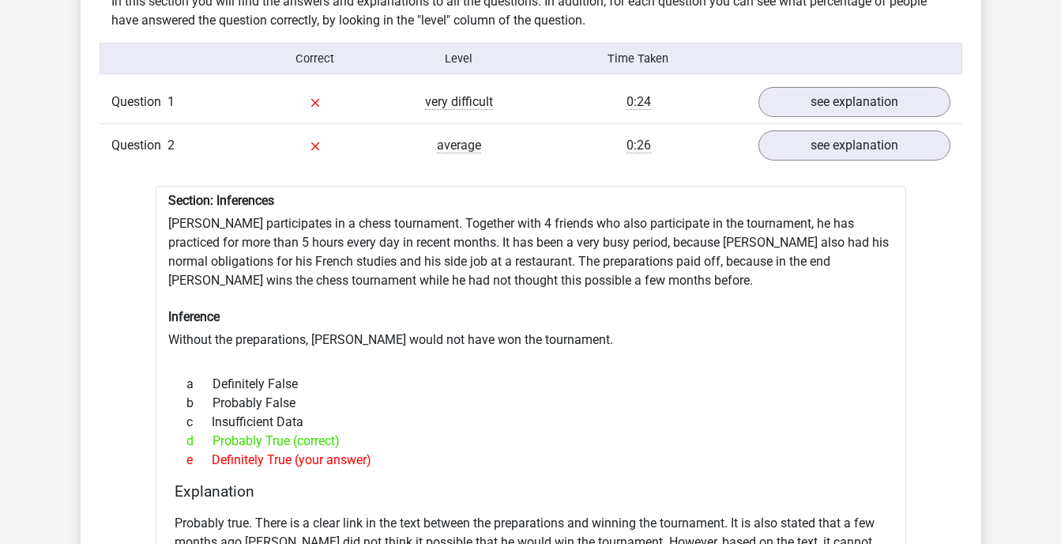
click at [544, 254] on div "Section: Inferences [PERSON_NAME] participates in a chess tournament. Together …" at bounding box center [531, 424] width 751 height 477
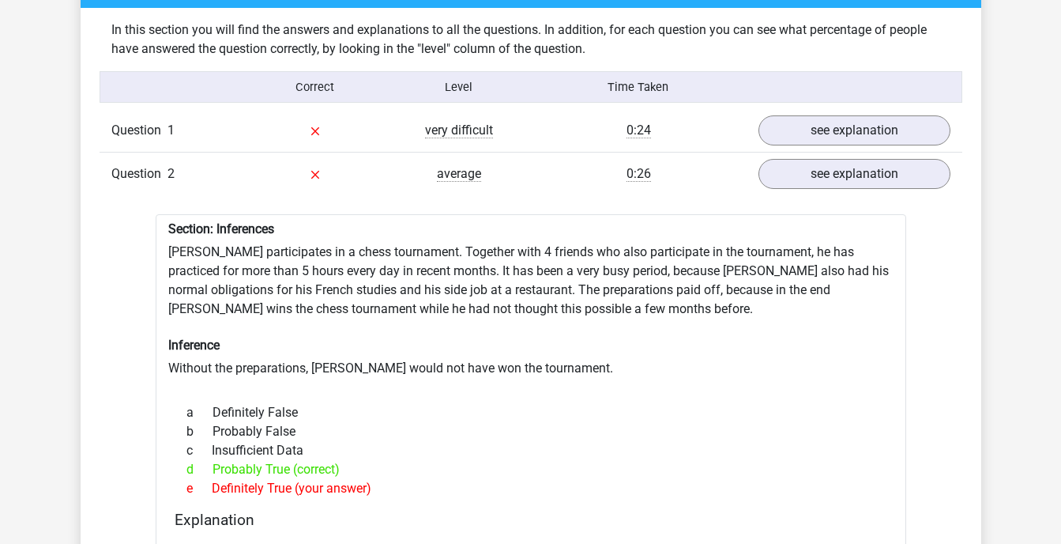
scroll to position [1227, 0]
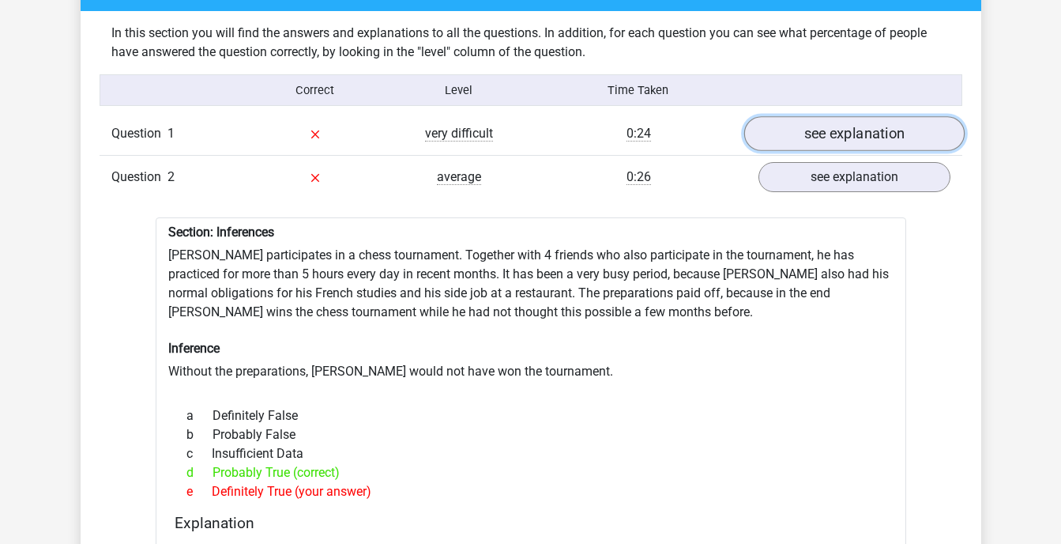
click at [817, 116] on link "see explanation" at bounding box center [854, 133] width 220 height 35
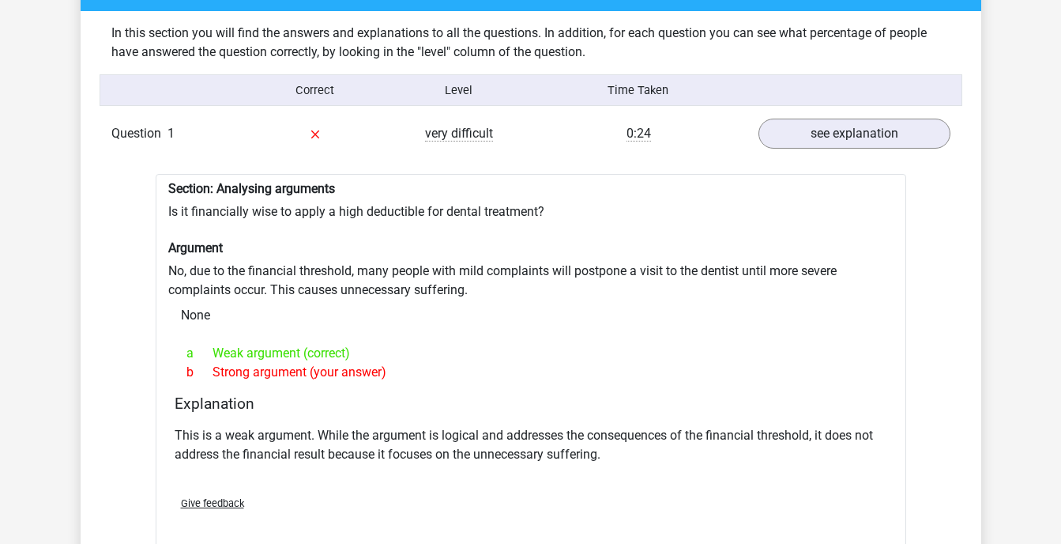
click at [557, 251] on div "Section: Analysing arguments Is it financially wise to apply a high deductible …" at bounding box center [531, 365] width 751 height 382
click at [645, 262] on div "Section: Analysing arguments Is it financially wise to apply a high deductible …" at bounding box center [531, 365] width 751 height 382
drag, startPoint x: 645, startPoint y: 262, endPoint x: 631, endPoint y: 259, distance: 14.4
click at [631, 259] on div "Section: Analysing arguments Is it financially wise to apply a high deductible …" at bounding box center [531, 365] width 751 height 382
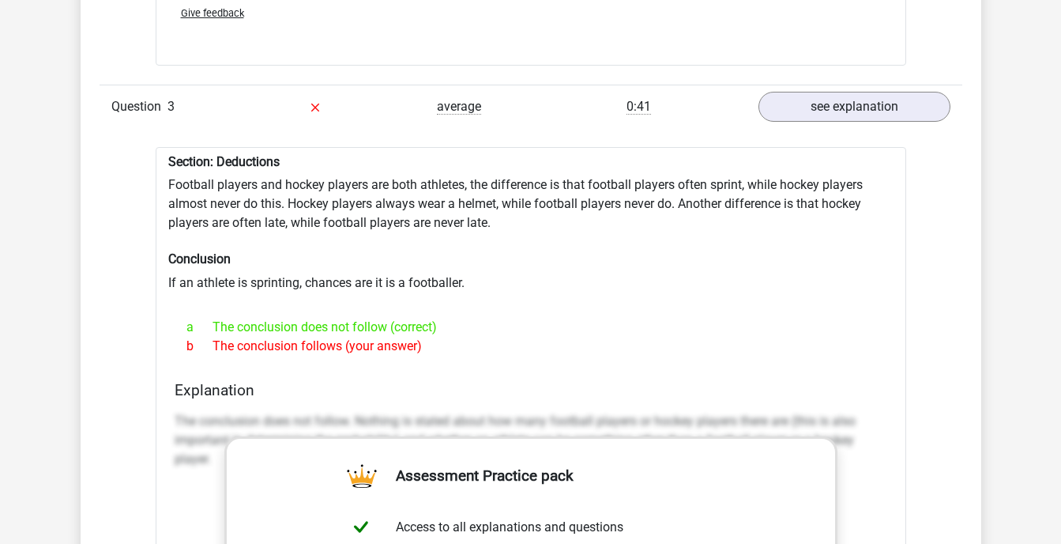
scroll to position [2270, 0]
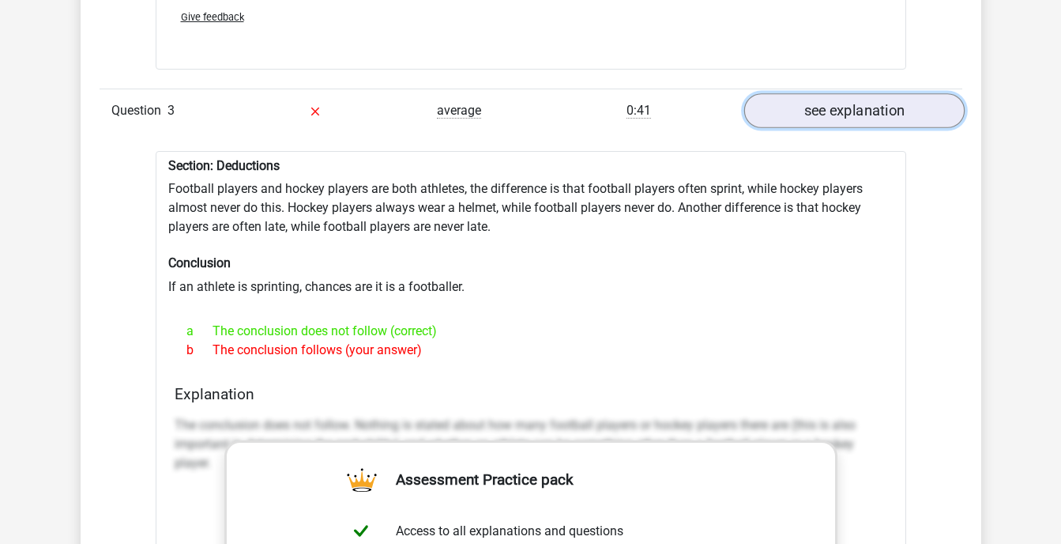
click at [875, 93] on link "see explanation" at bounding box center [854, 110] width 220 height 35
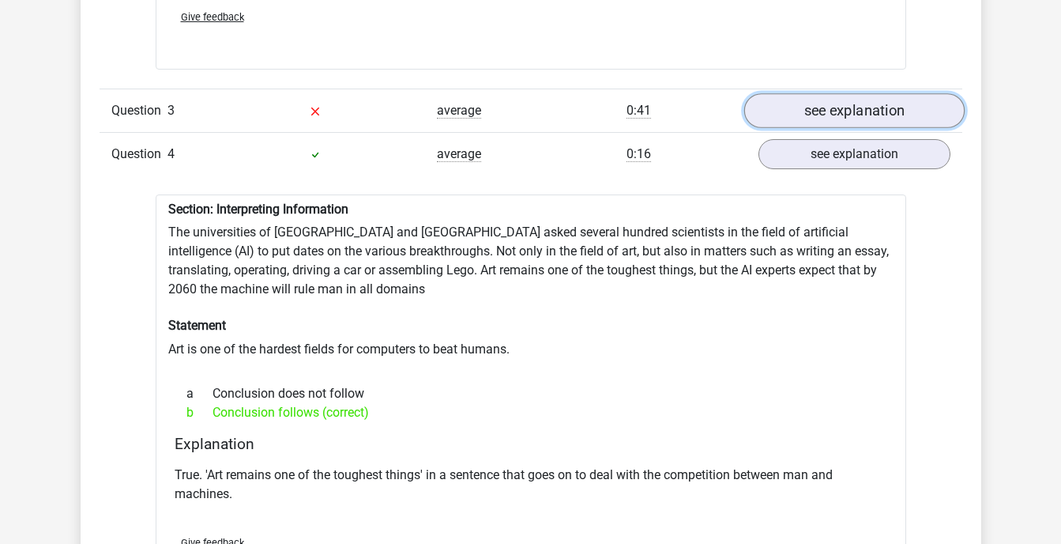
click at [875, 93] on link "see explanation" at bounding box center [854, 110] width 220 height 35
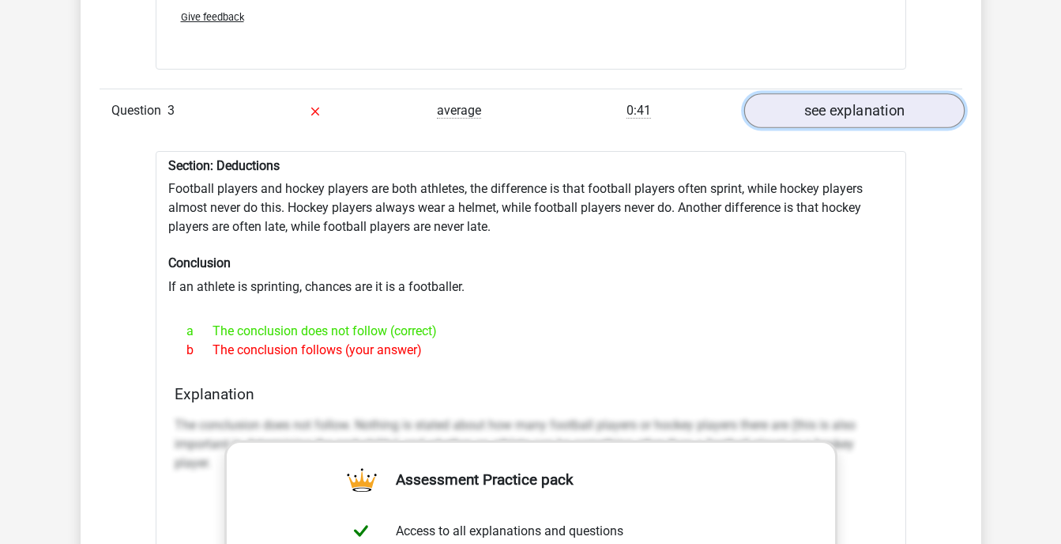
click at [873, 93] on link "see explanation" at bounding box center [854, 110] width 220 height 35
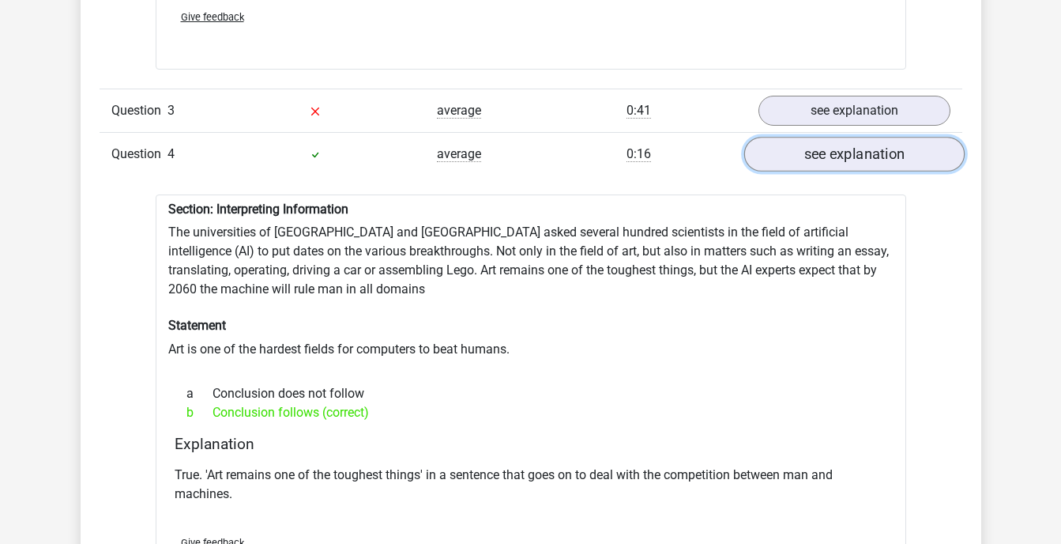
click at [842, 141] on link "see explanation" at bounding box center [854, 154] width 220 height 35
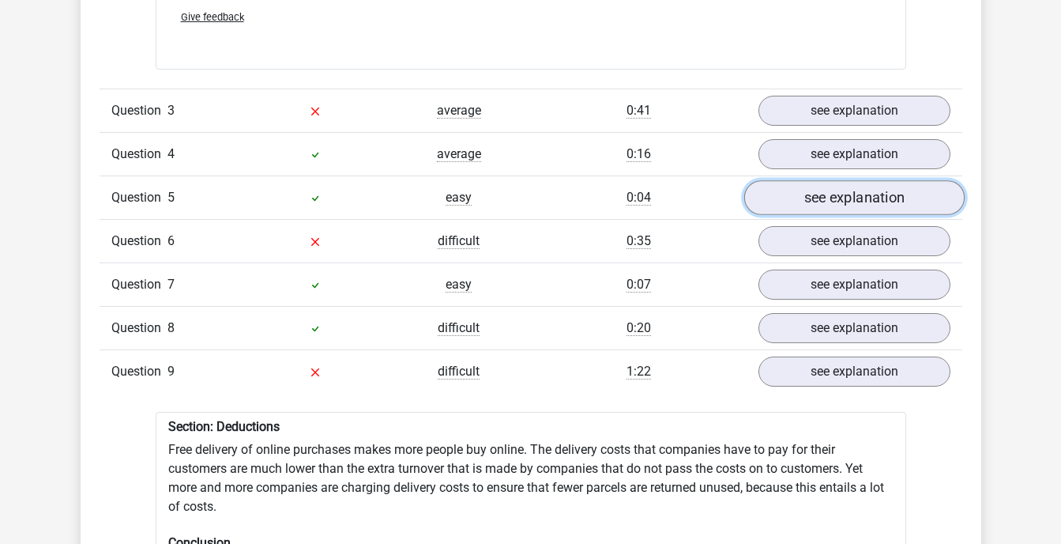
click at [808, 194] on link "see explanation" at bounding box center [854, 197] width 220 height 35
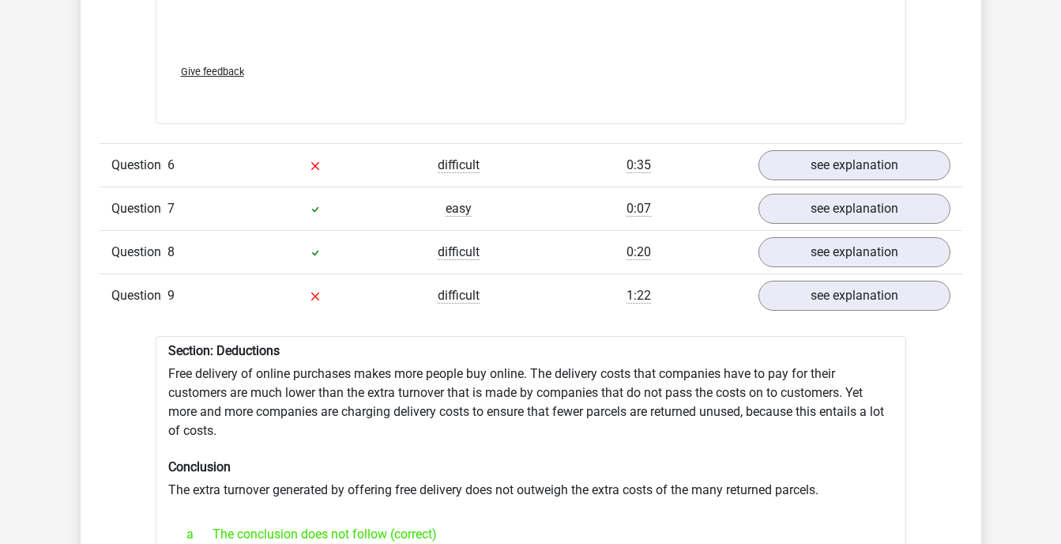
scroll to position [3155, 0]
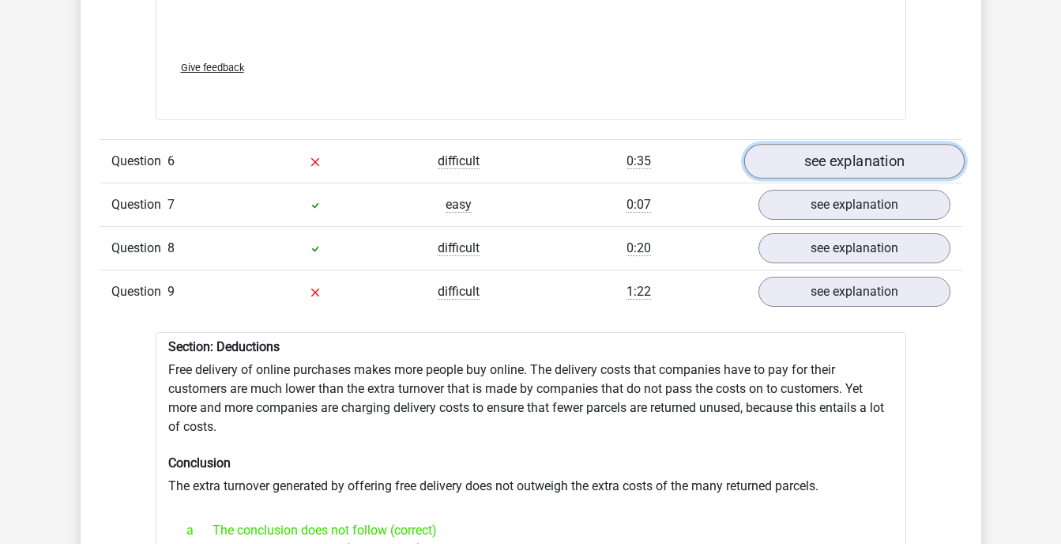
click at [795, 153] on link "see explanation" at bounding box center [854, 161] width 220 height 35
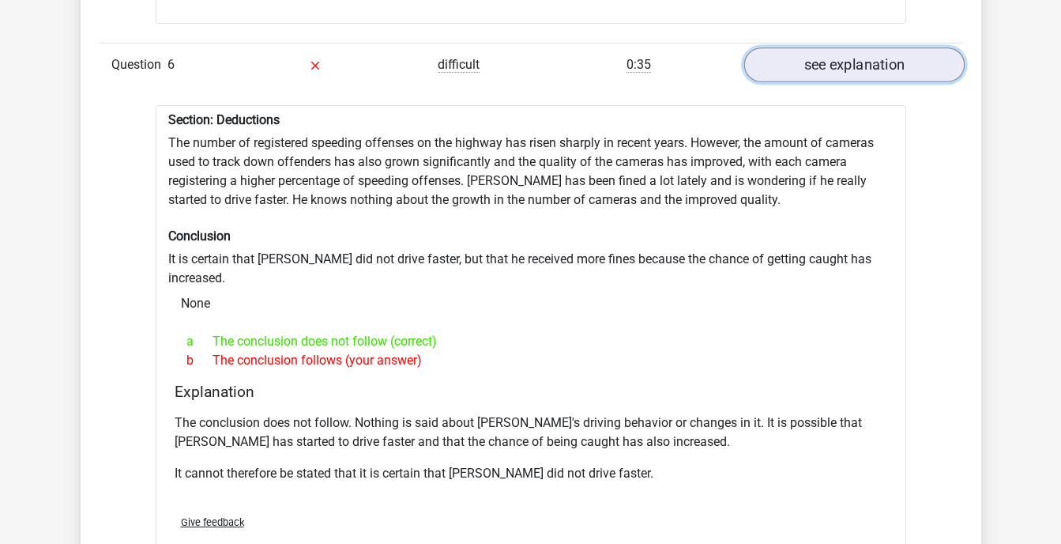
scroll to position [3250, 0]
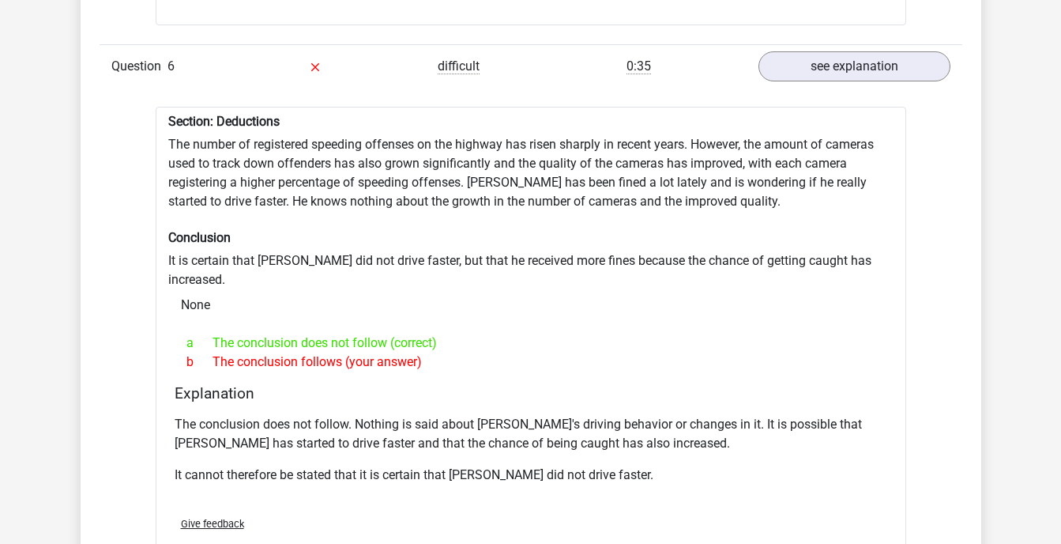
click at [505, 201] on div "Section: Deductions The number of registered speeding offenses on the highway h…" at bounding box center [531, 342] width 751 height 470
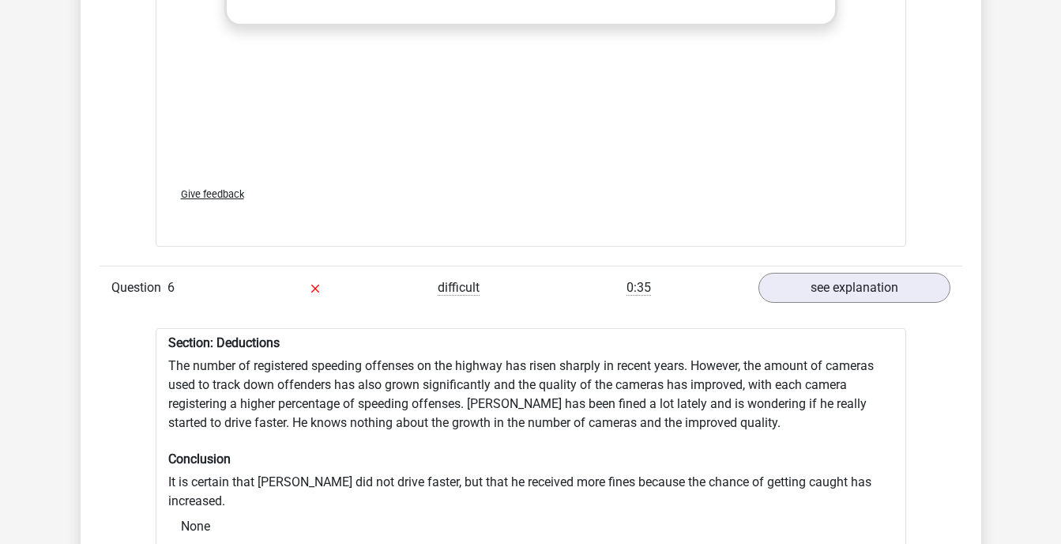
scroll to position [2997, 0]
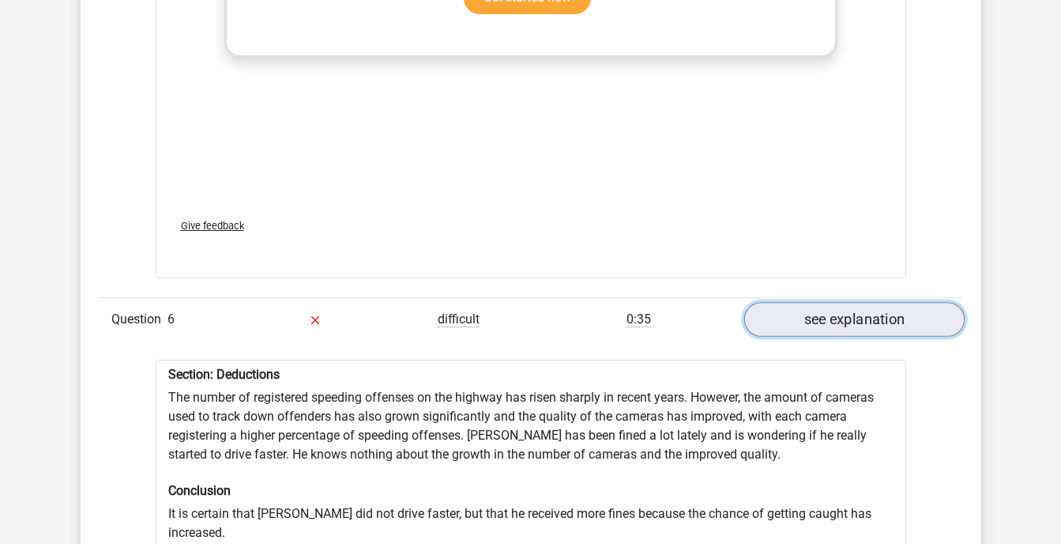
click at [799, 313] on link "see explanation" at bounding box center [854, 319] width 220 height 35
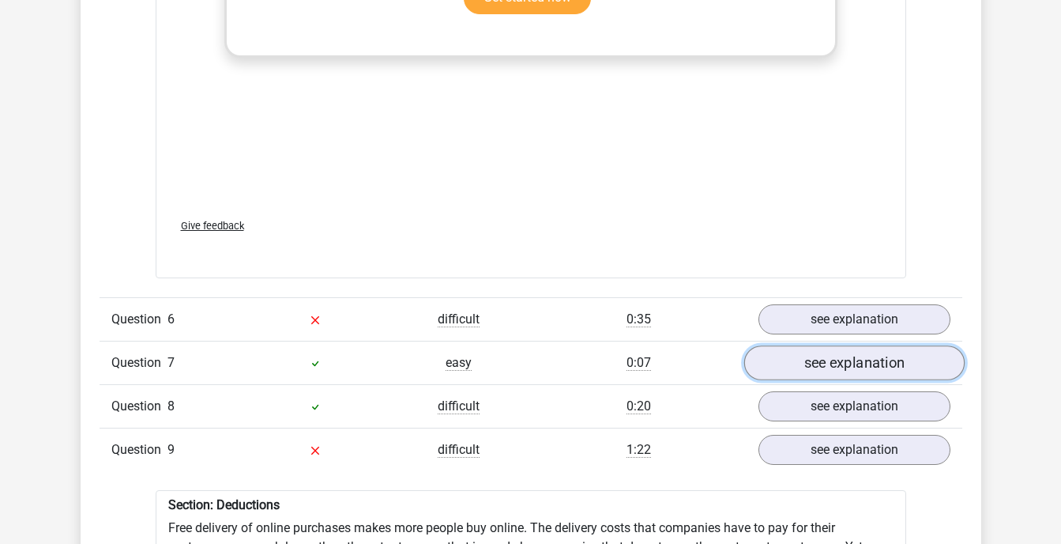
click at [819, 352] on link "see explanation" at bounding box center [854, 362] width 220 height 35
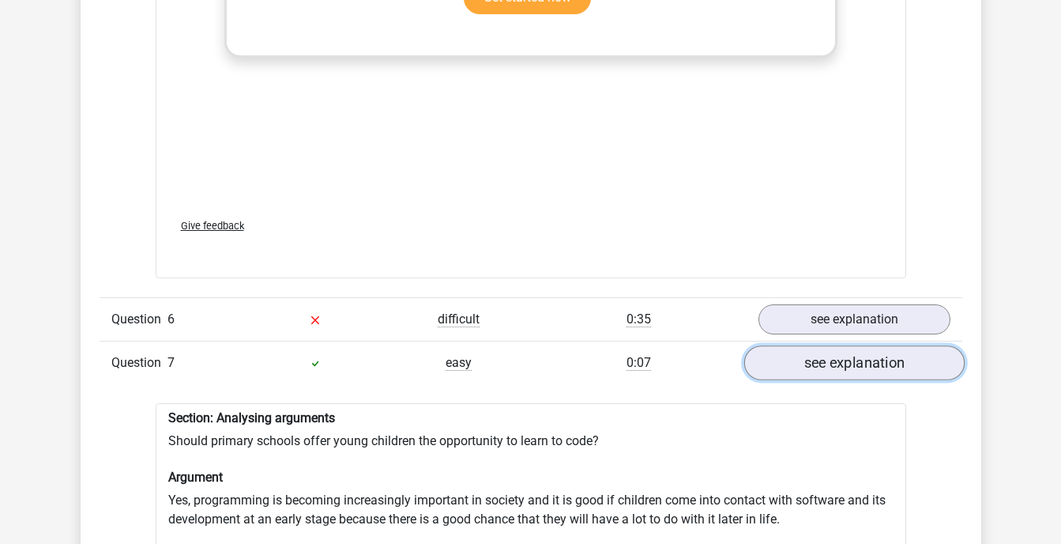
click at [823, 353] on link "see explanation" at bounding box center [854, 362] width 220 height 35
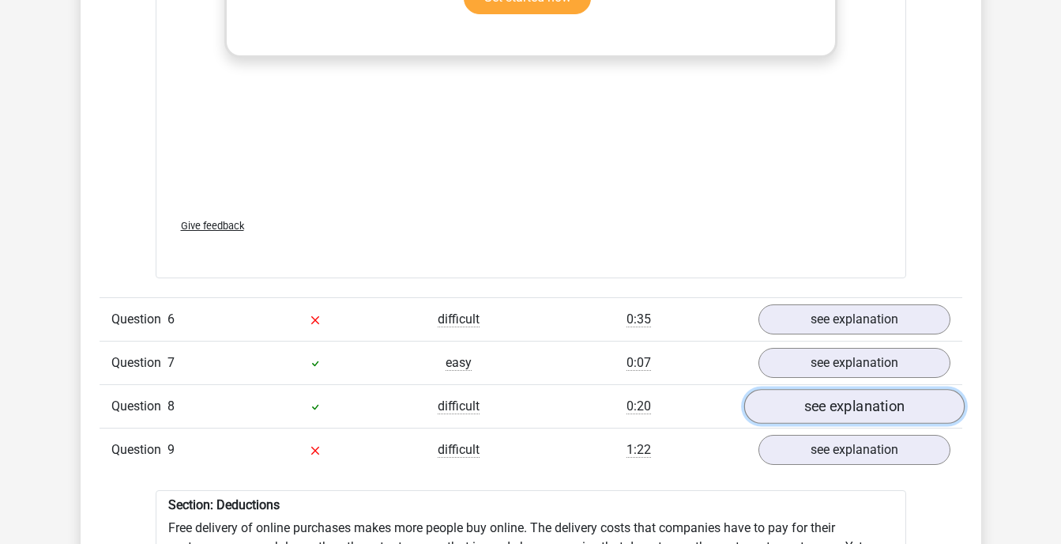
click at [821, 409] on link "see explanation" at bounding box center [854, 406] width 220 height 35
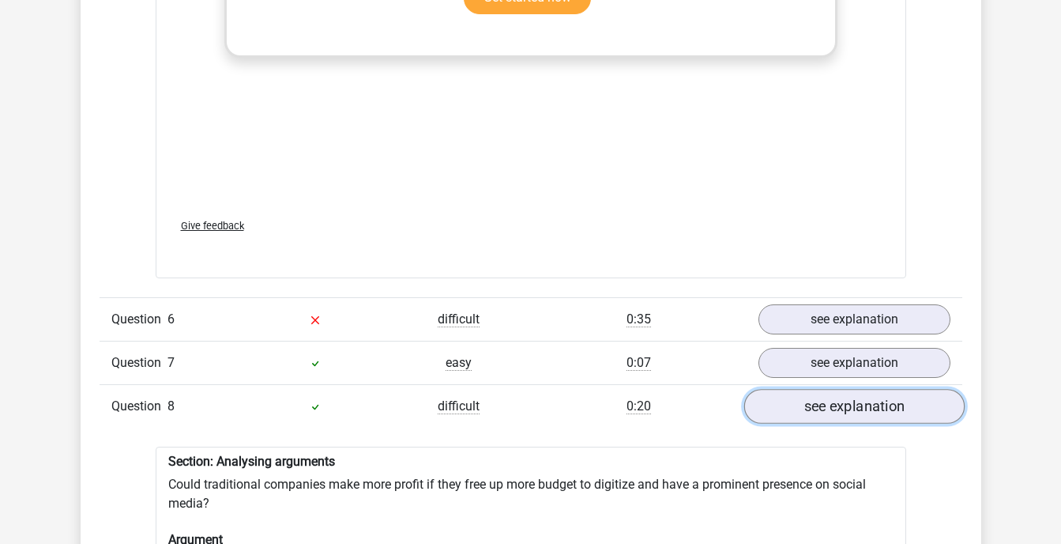
click at [821, 409] on link "see explanation" at bounding box center [854, 406] width 220 height 35
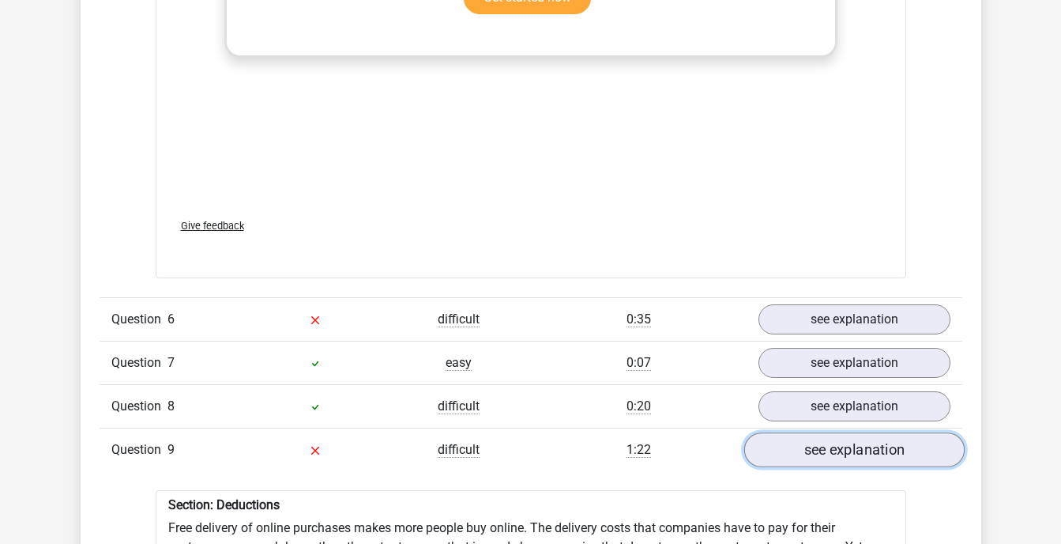
click at [815, 449] on link "see explanation" at bounding box center [854, 449] width 220 height 35
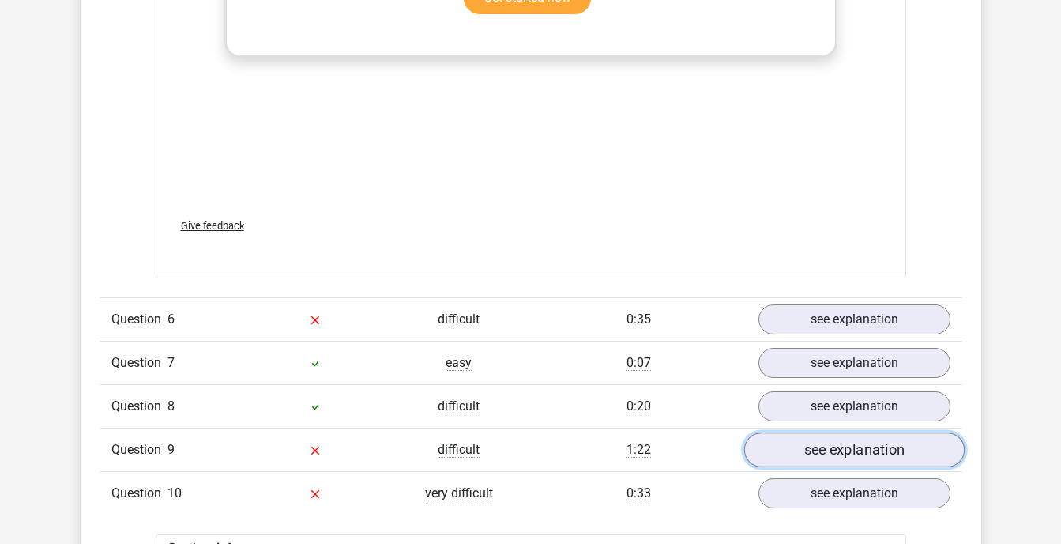
click at [819, 445] on link "see explanation" at bounding box center [854, 449] width 220 height 35
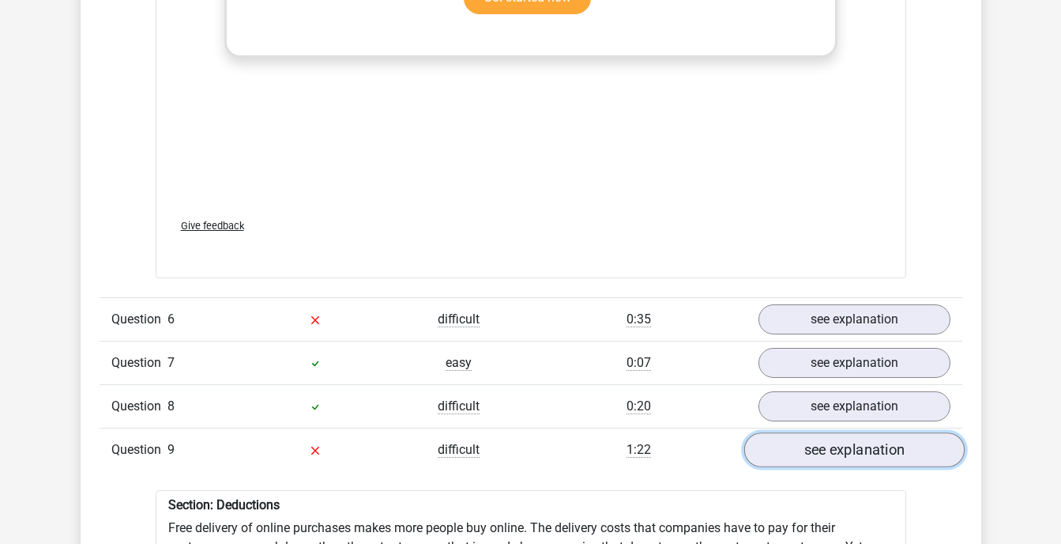
click at [820, 444] on link "see explanation" at bounding box center [854, 449] width 220 height 35
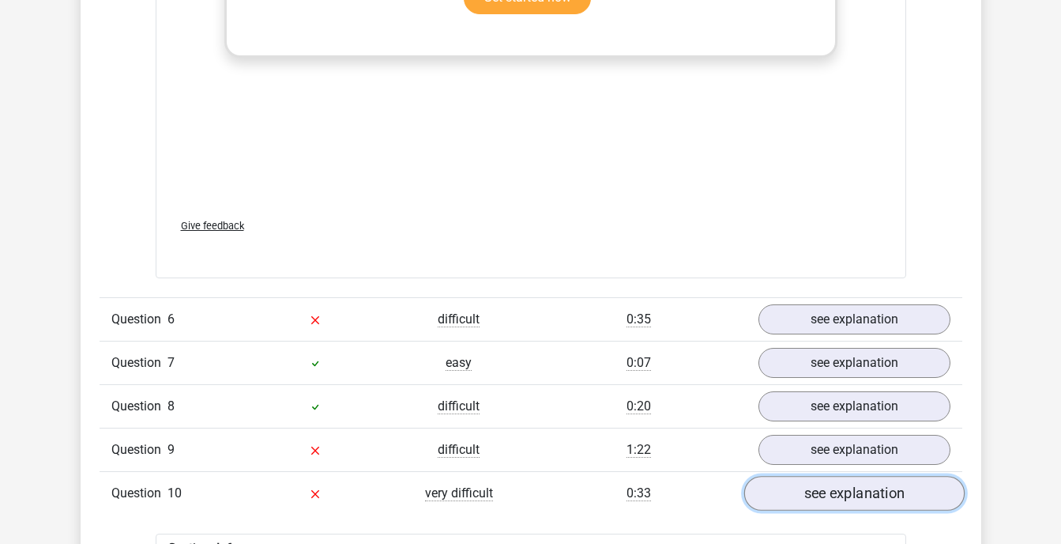
click at [819, 476] on link "see explanation" at bounding box center [854, 493] width 220 height 35
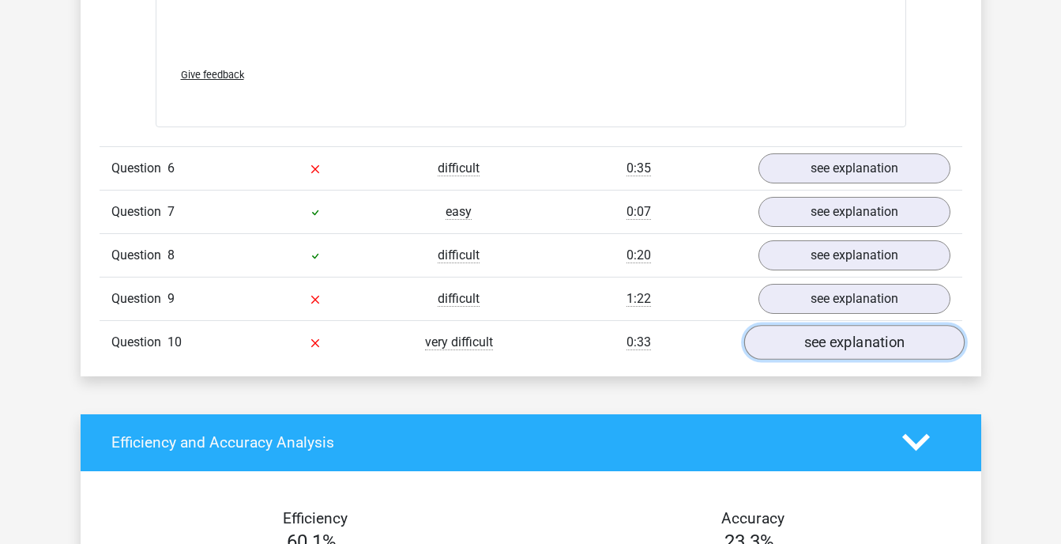
scroll to position [3155, 0]
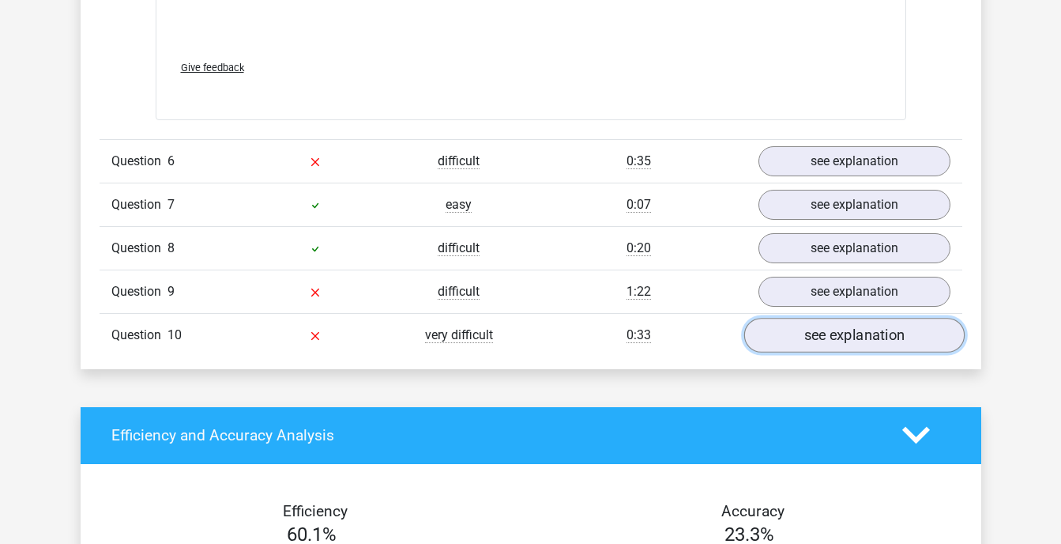
click at [785, 323] on link "see explanation" at bounding box center [854, 335] width 220 height 35
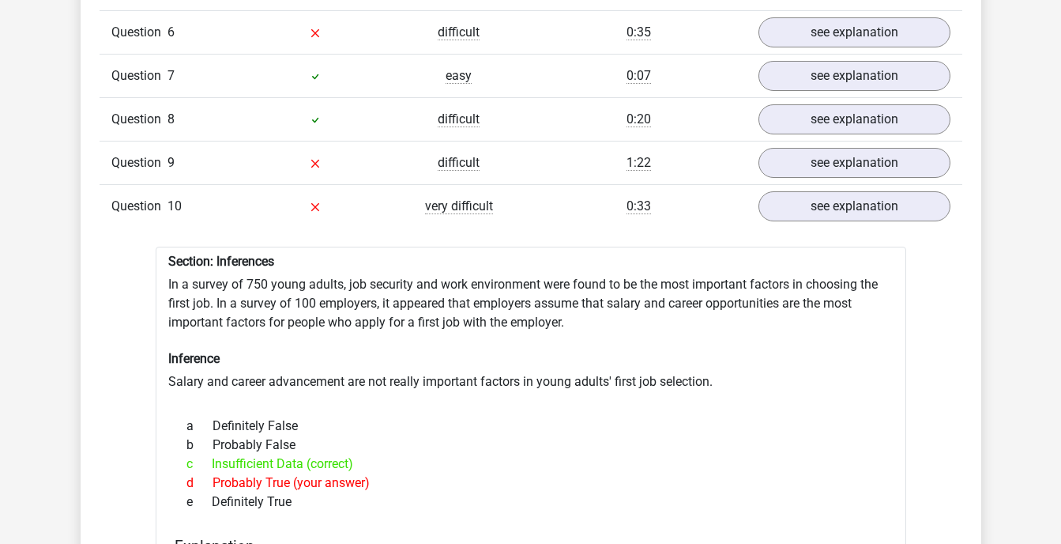
scroll to position [3282, 0]
